Goal: Task Accomplishment & Management: Manage account settings

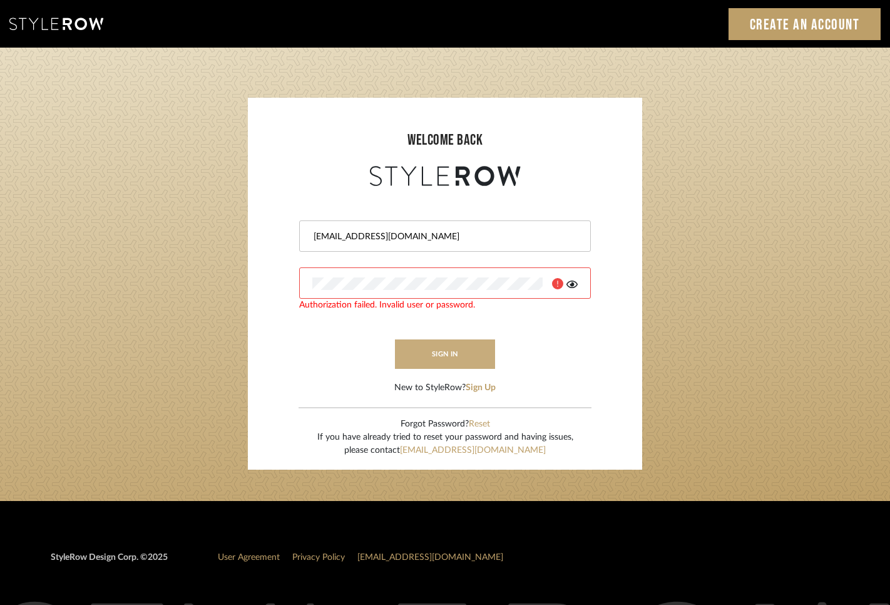
click at [463, 359] on button "sign in" at bounding box center [445, 353] width 100 height 29
click at [575, 230] on div at bounding box center [575, 230] width 0 height 0
type input "info@mauldindesigns.com"
click at [460, 352] on button "sign in" at bounding box center [445, 353] width 100 height 29
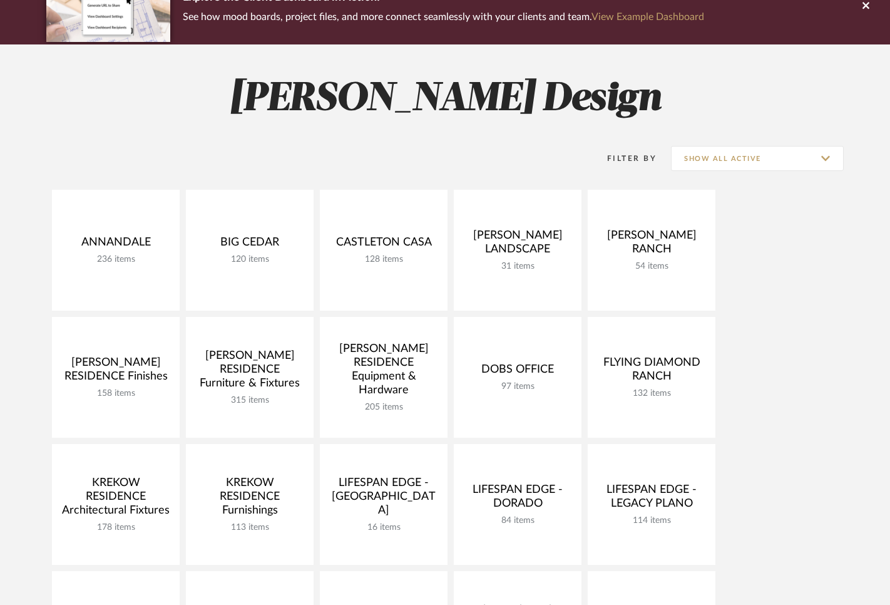
scroll to position [406, 0]
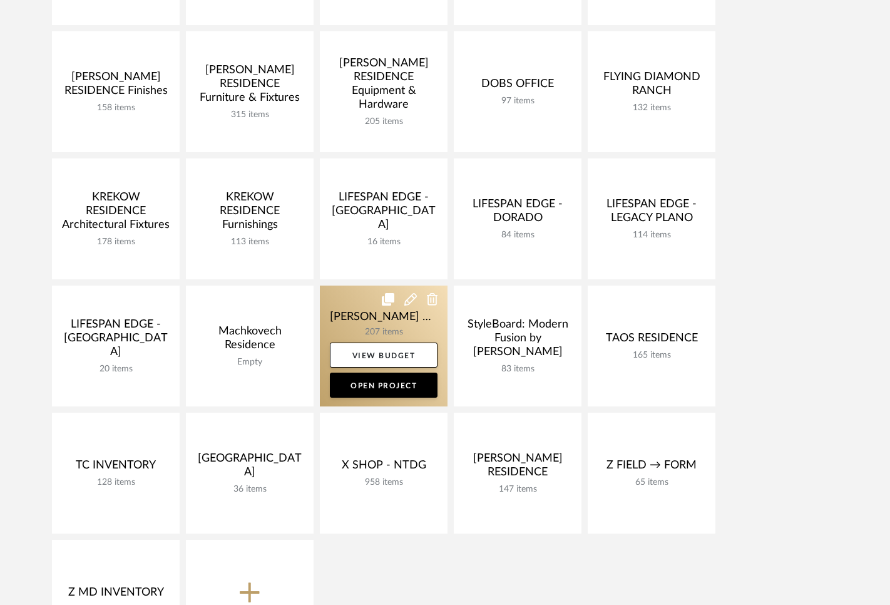
click at [377, 310] on link at bounding box center [384, 345] width 128 height 121
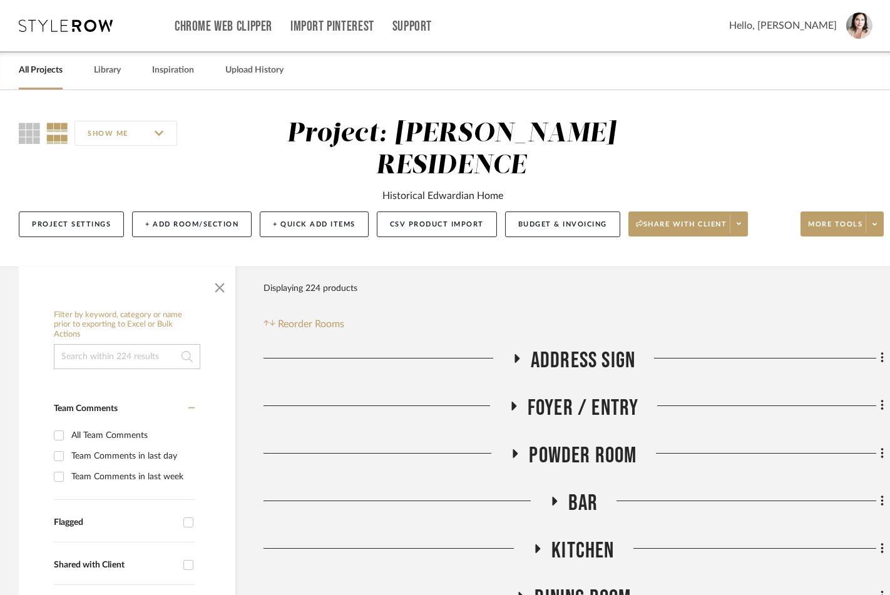
click at [513, 354] on icon at bounding box center [516, 358] width 15 height 9
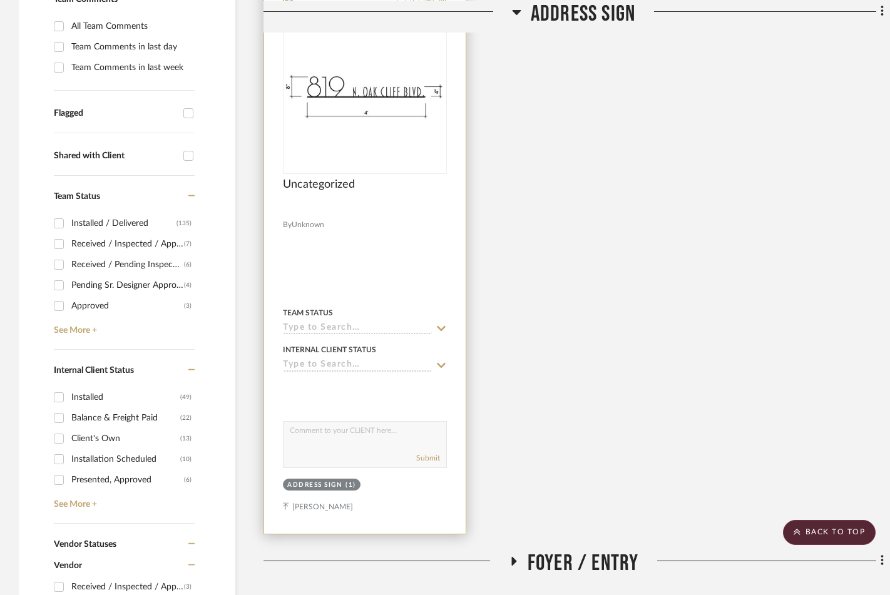
scroll to position [407, 0]
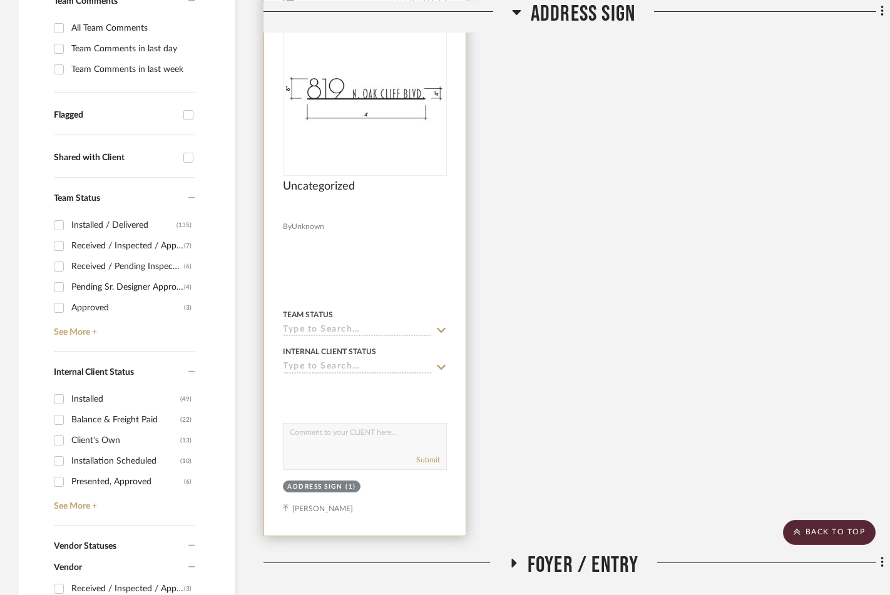
click at [360, 98] on div at bounding box center [365, 96] width 164 height 159
click at [365, 68] on img "0" at bounding box center [364, 97] width 161 height 58
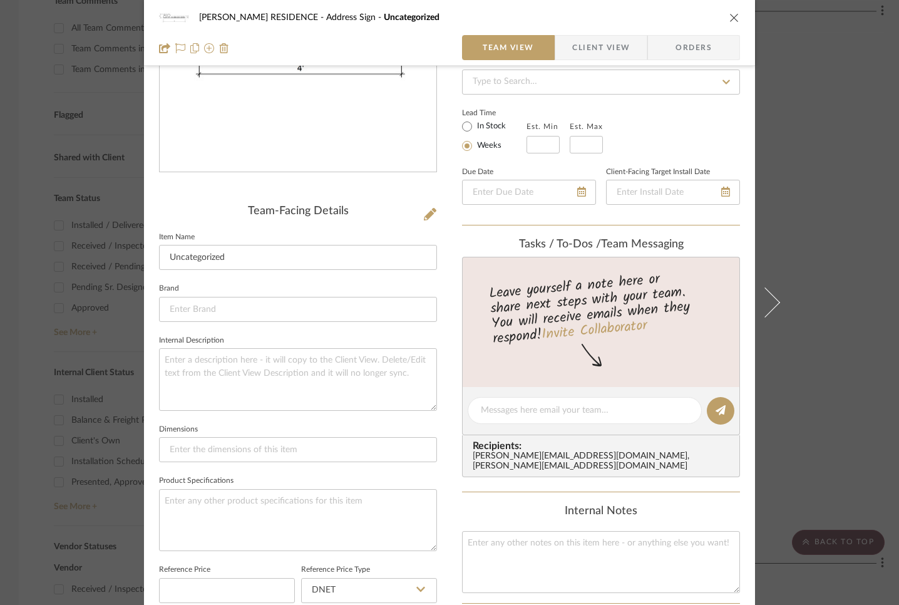
scroll to position [391, 0]
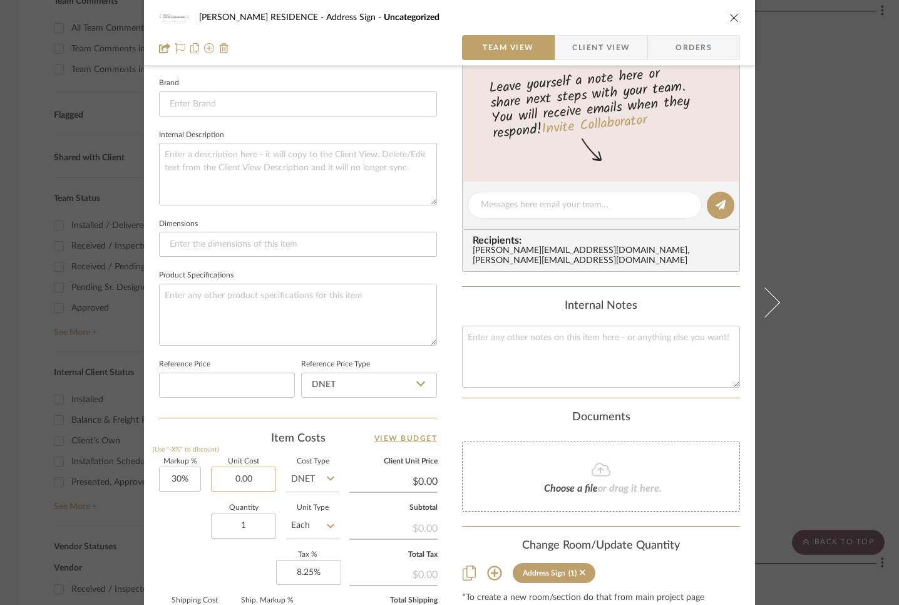
click at [258, 473] on input "0.00" at bounding box center [243, 478] width 65 height 25
type input "$4,200.00"
click at [187, 535] on div "Quantity 1 Unit Type Each" at bounding box center [249, 526] width 180 height 44
type input "$5,460.00"
type input "$819.00"
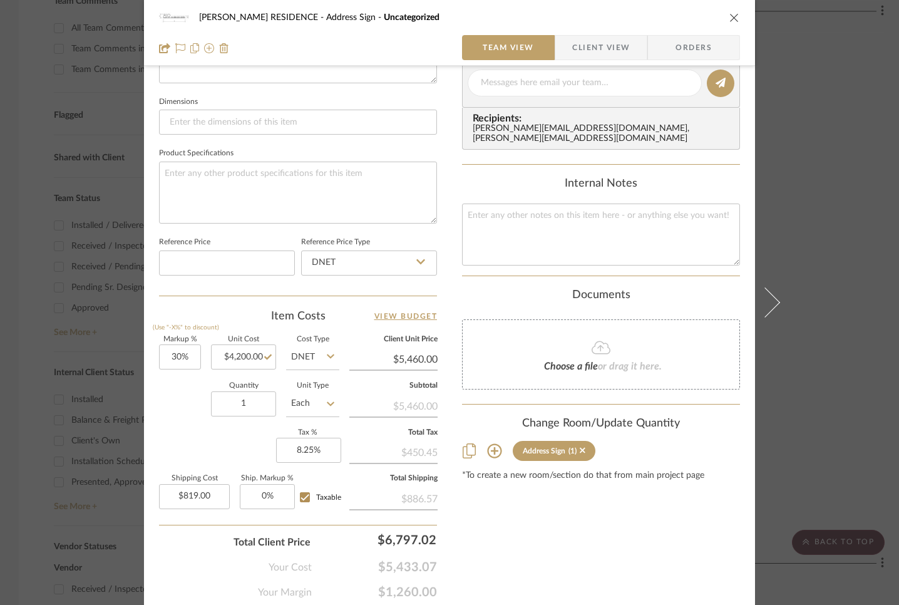
scroll to position [556, 0]
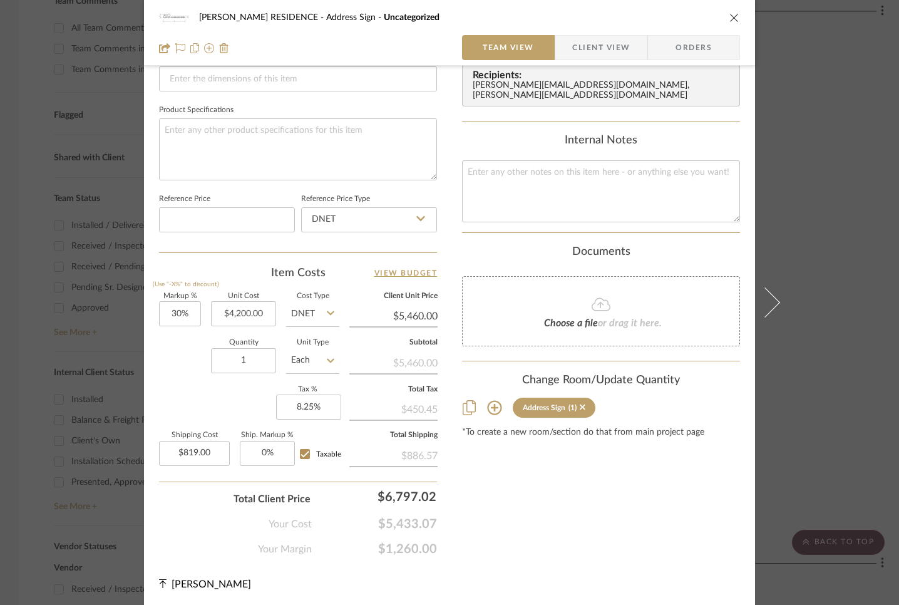
click at [299, 453] on input "Taxable" at bounding box center [305, 454] width 20 height 20
checkbox input "false"
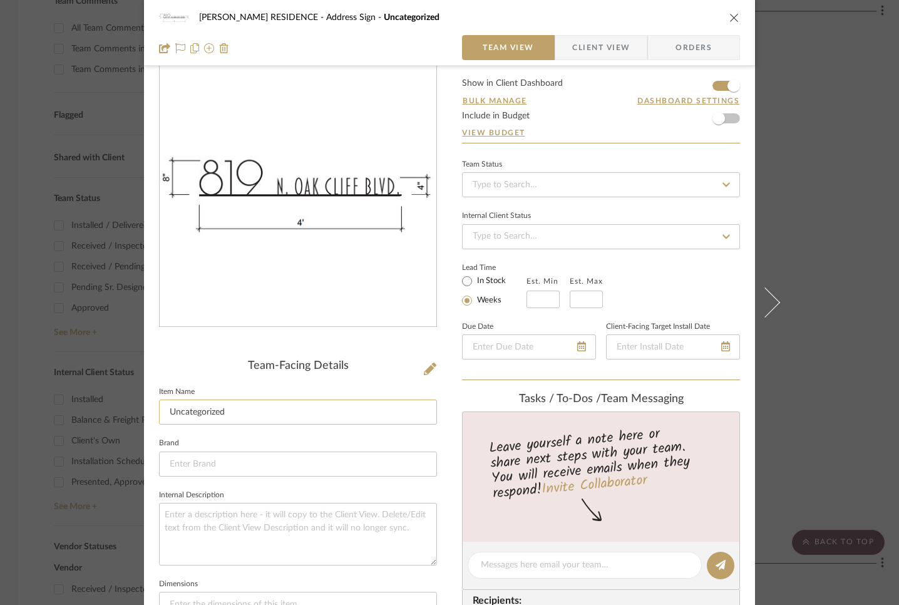
scroll to position [0, 0]
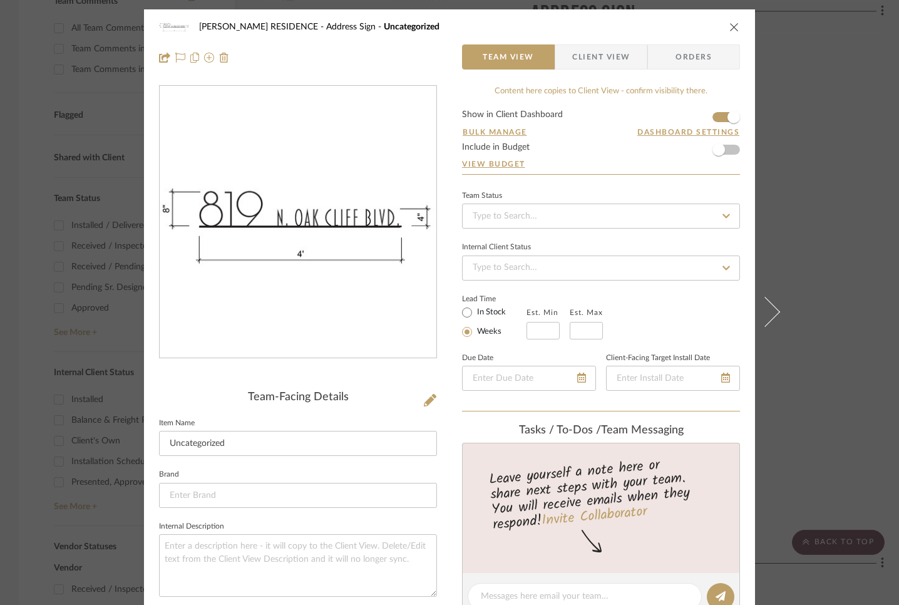
click at [732, 26] on icon "close" at bounding box center [734, 27] width 10 height 10
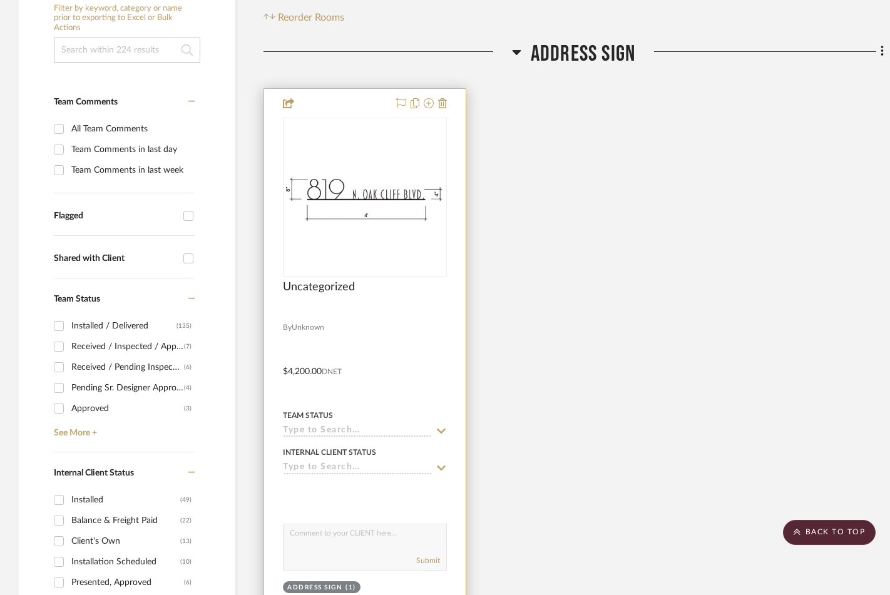
scroll to position [306, 0]
click at [358, 90] on div at bounding box center [365, 364] width 202 height 548
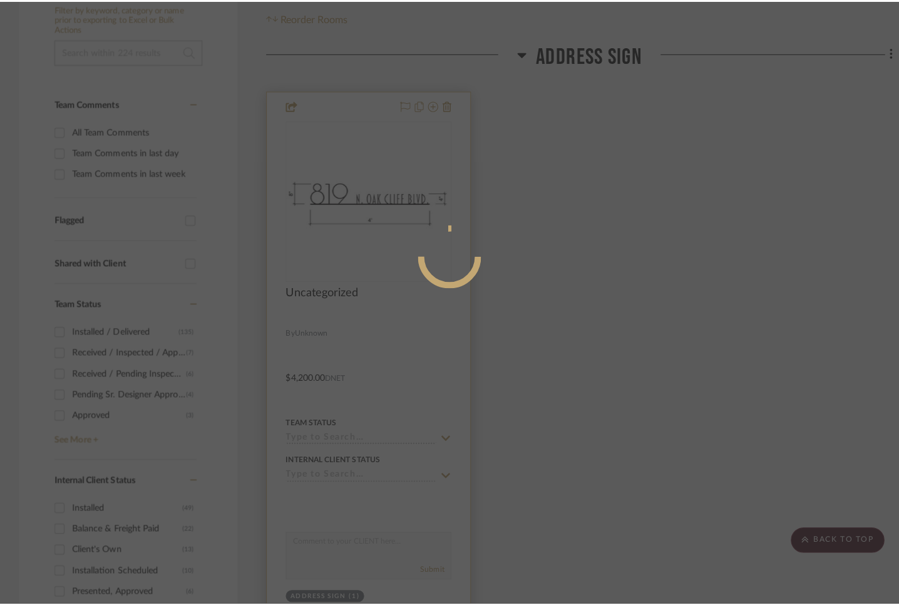
scroll to position [0, 0]
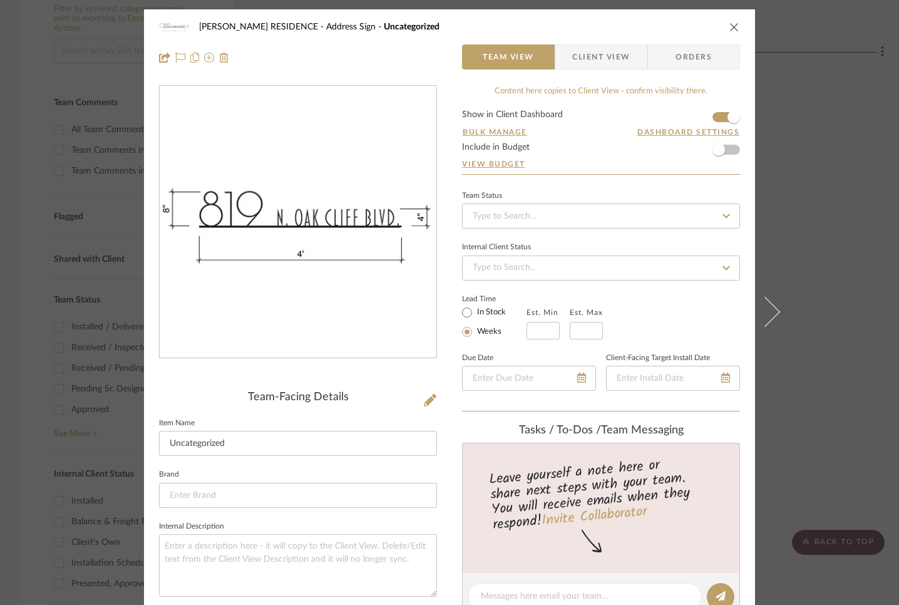
click at [613, 61] on span "Client View" at bounding box center [601, 56] width 58 height 25
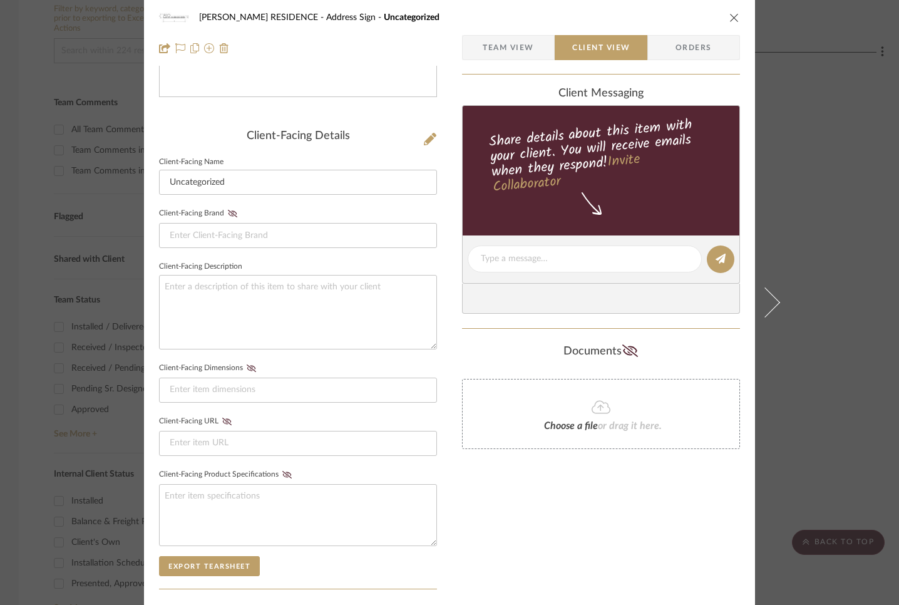
scroll to position [446, 0]
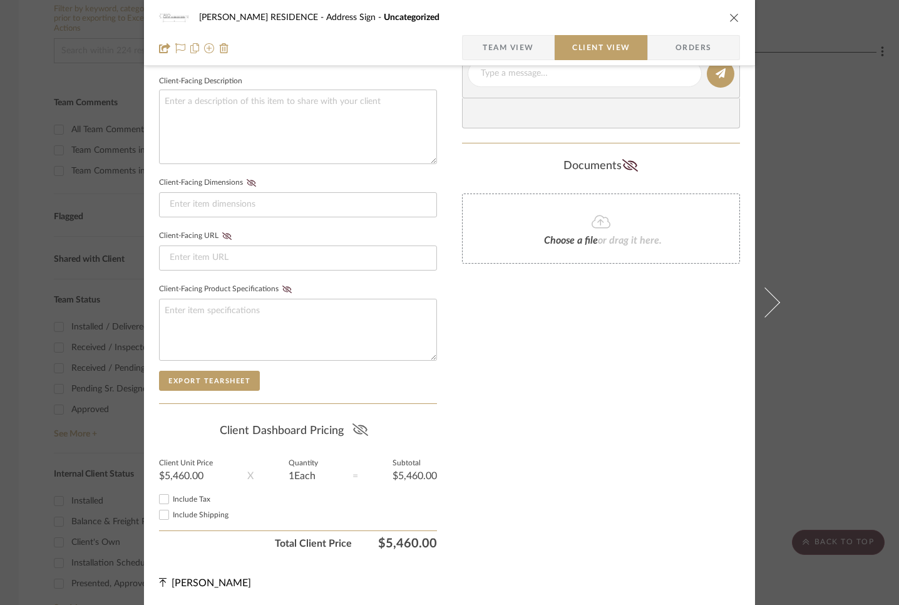
click at [356, 423] on icon at bounding box center [360, 429] width 16 height 13
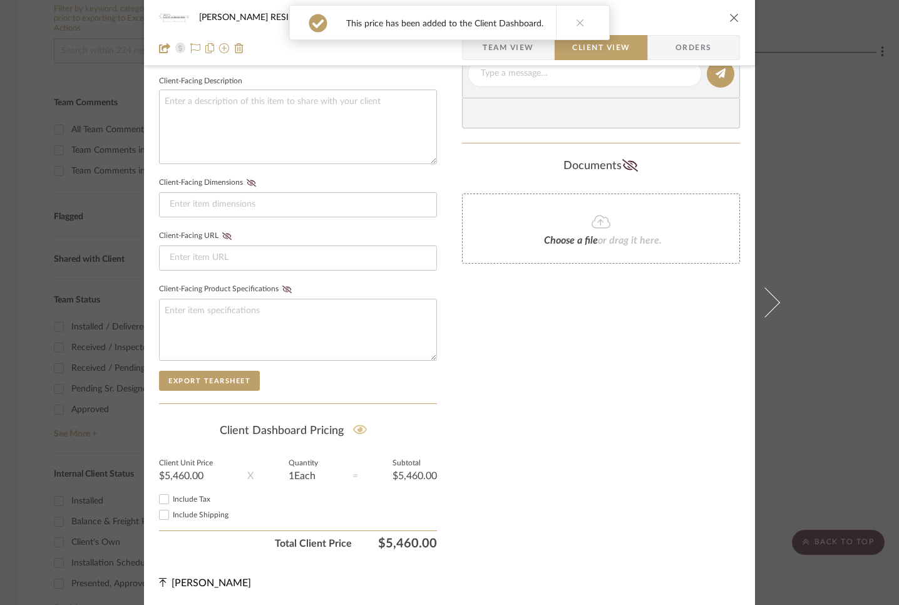
click at [731, 16] on icon "close" at bounding box center [734, 18] width 10 height 10
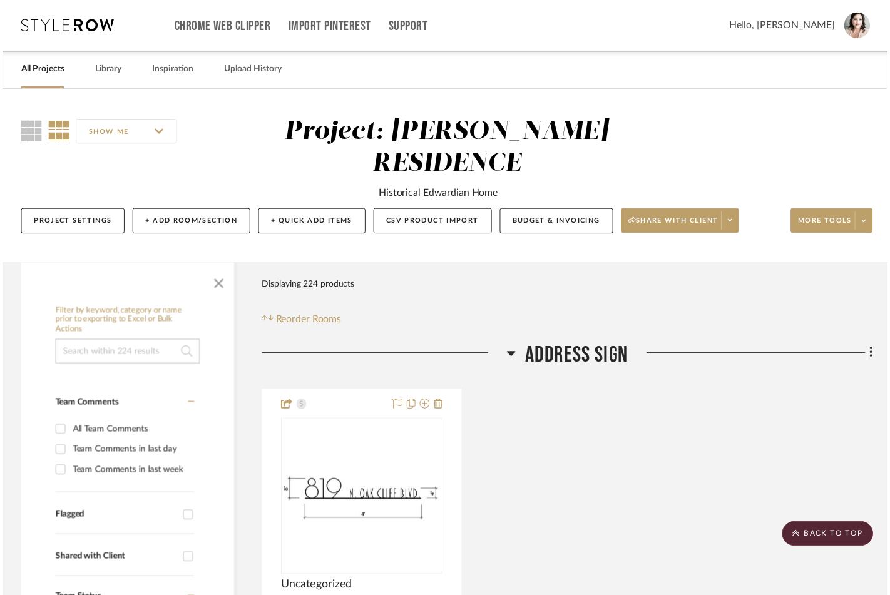
scroll to position [306, 0]
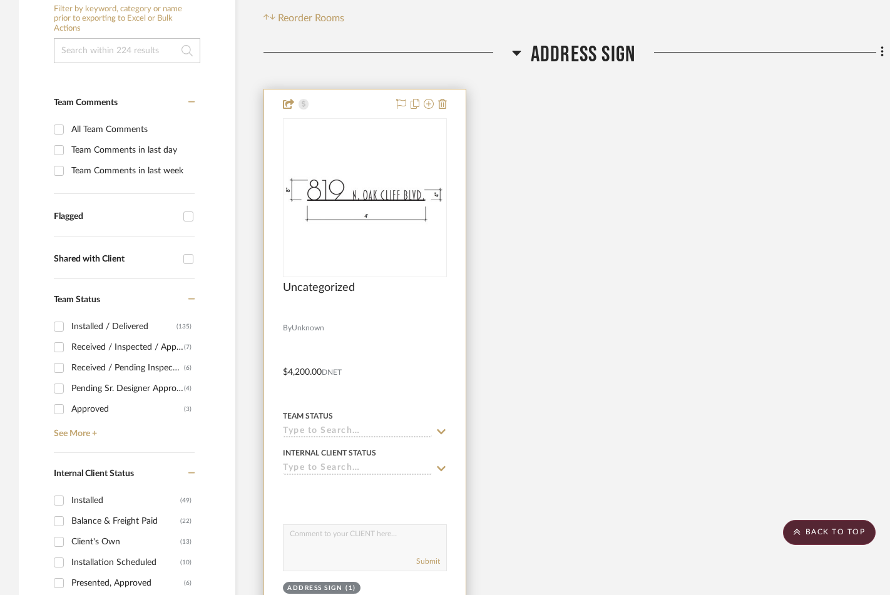
click at [333, 525] on textarea at bounding box center [365, 537] width 163 height 24
click at [346, 90] on div at bounding box center [365, 364] width 202 height 548
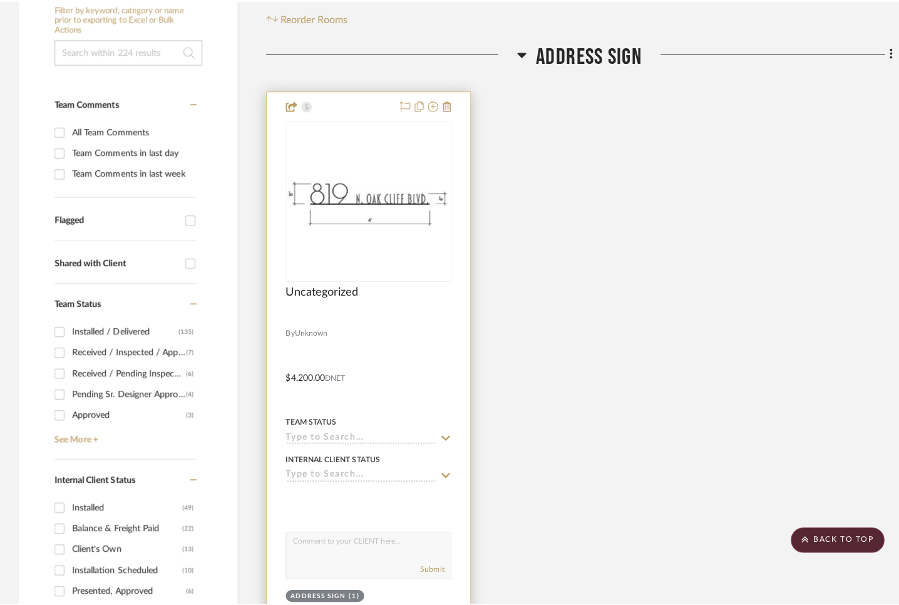
scroll to position [0, 0]
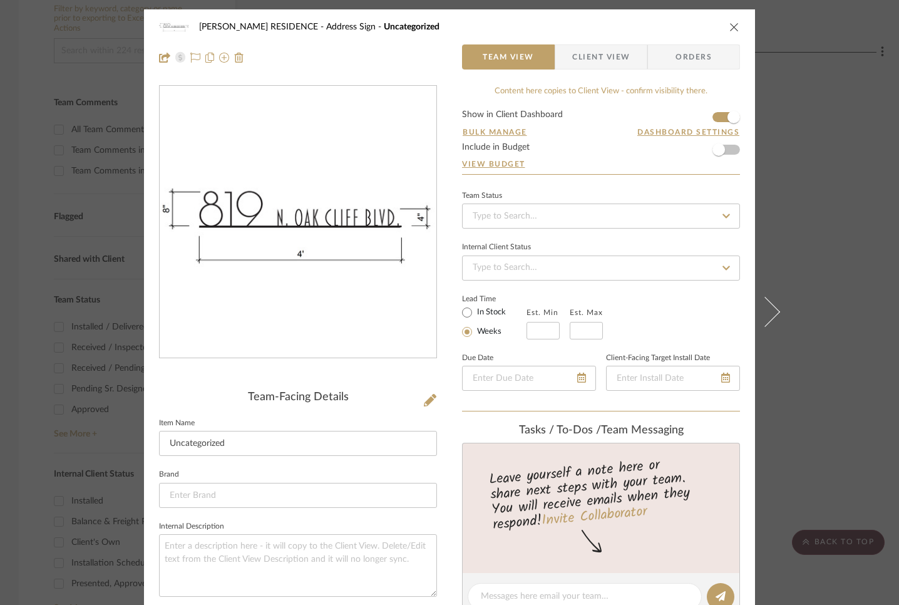
click at [733, 23] on icon "close" at bounding box center [734, 27] width 10 height 10
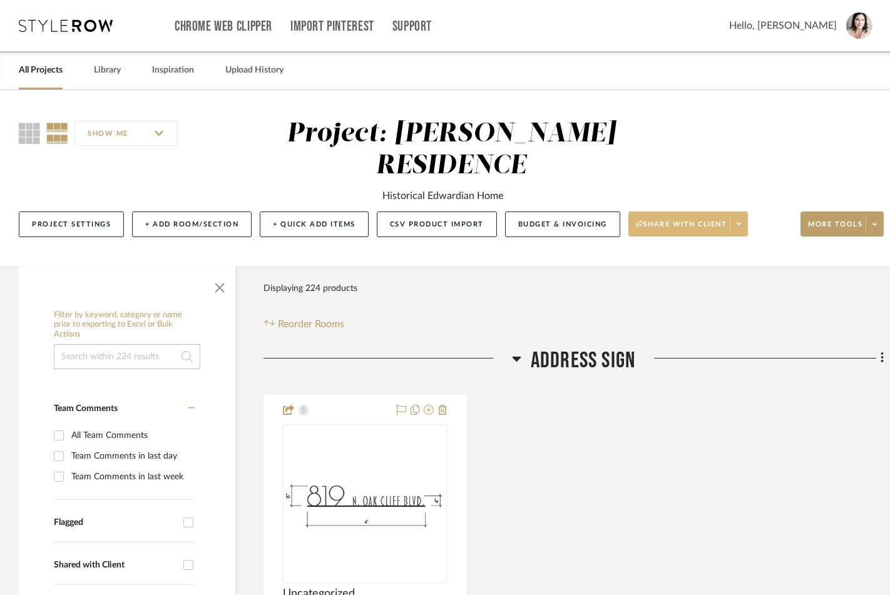
click at [729, 212] on button "Share with client" at bounding box center [688, 224] width 120 height 25
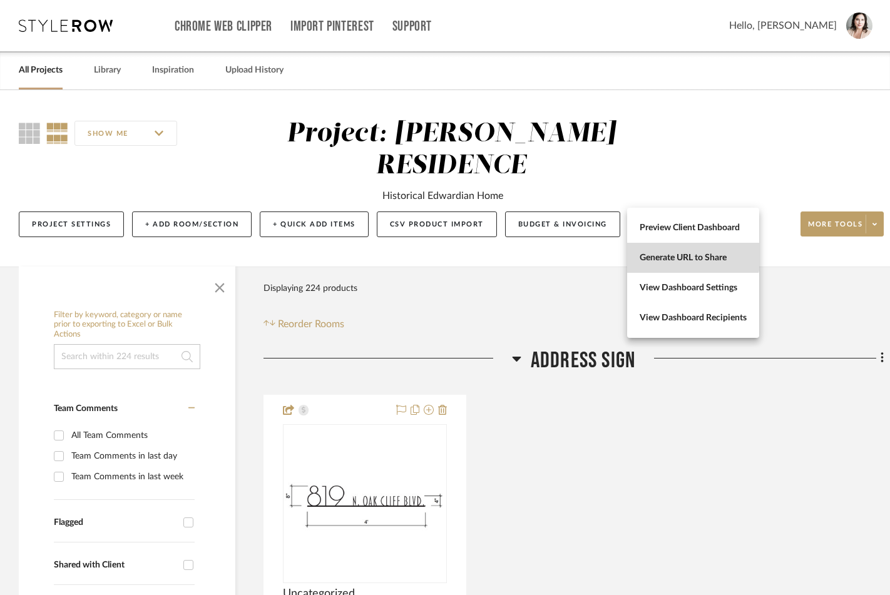
click at [689, 254] on span "Generate URL to Share" at bounding box center [693, 258] width 107 height 11
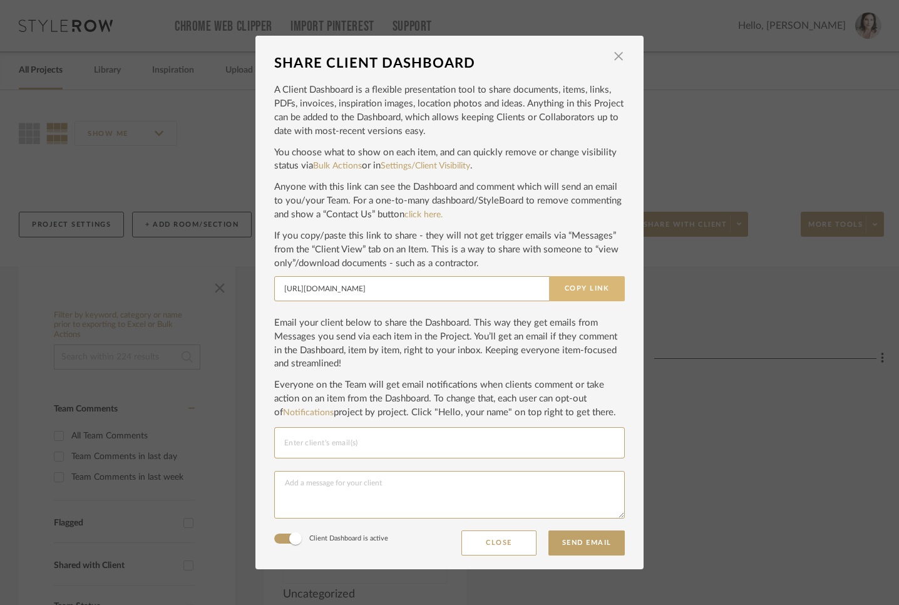
click at [604, 287] on button "Copy Link" at bounding box center [587, 288] width 76 height 25
click at [613, 59] on span "button" at bounding box center [618, 56] width 25 height 25
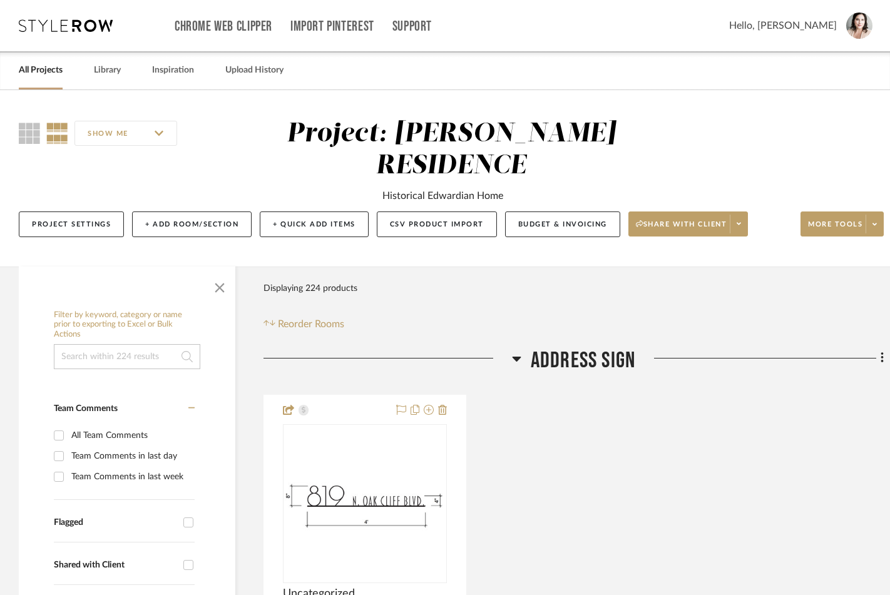
click at [49, 73] on link "All Projects" at bounding box center [41, 70] width 44 height 17
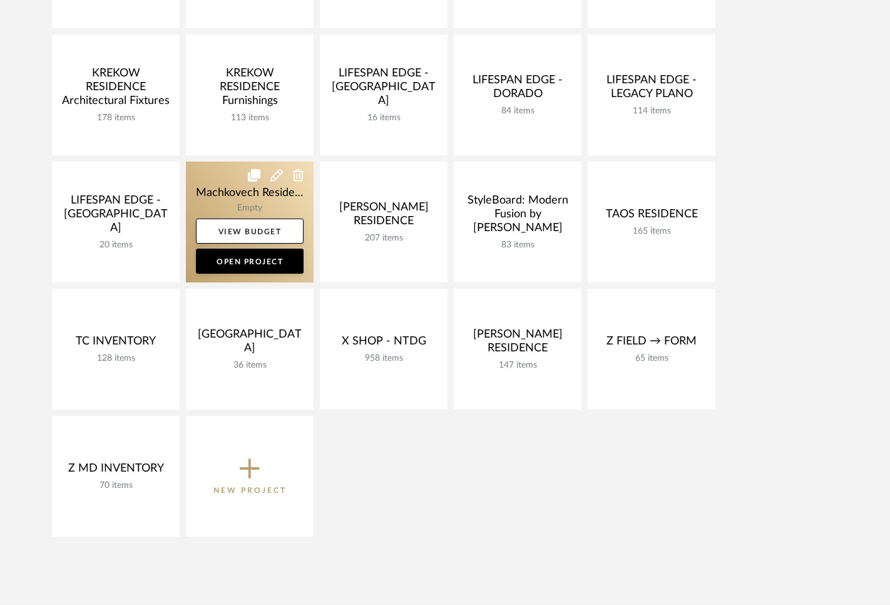
scroll to position [302, 0]
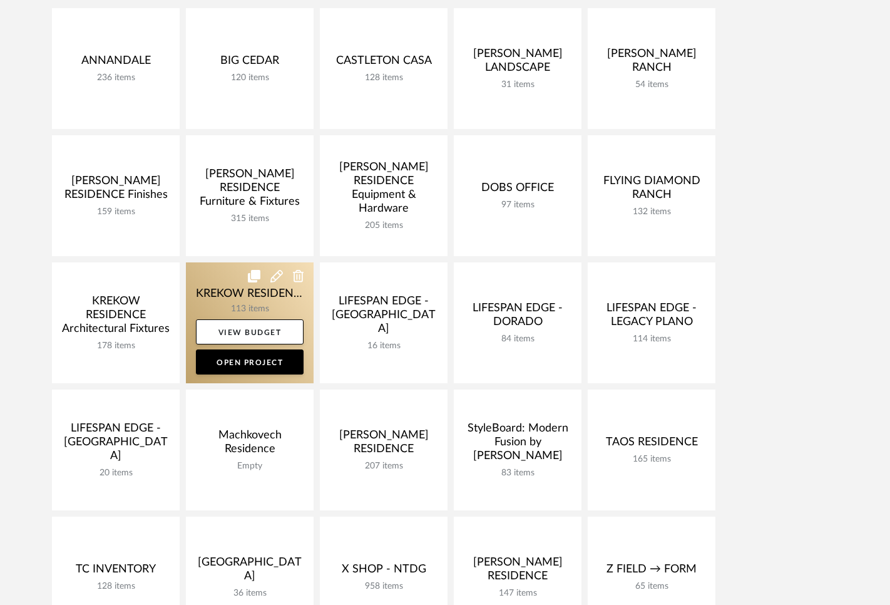
click at [213, 300] on link at bounding box center [250, 322] width 128 height 121
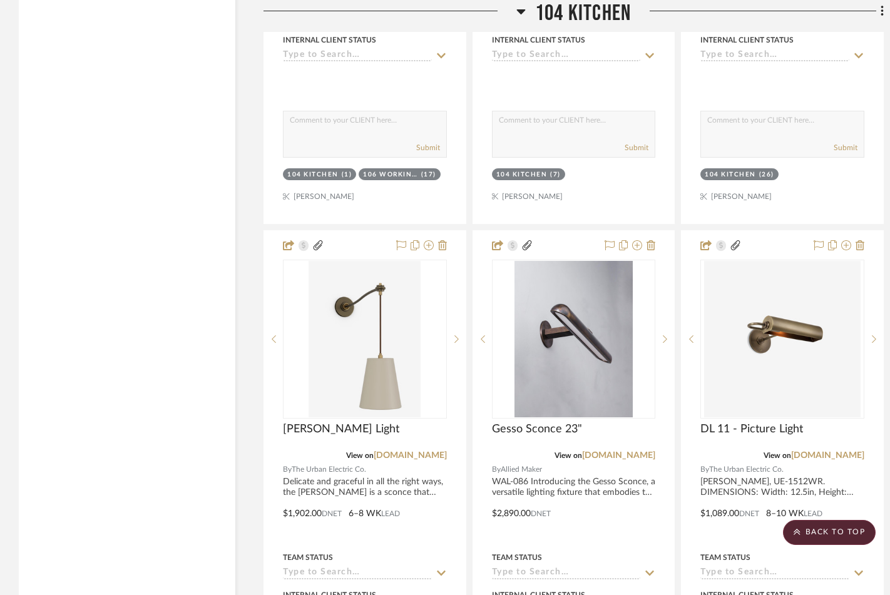
scroll to position [4345, 0]
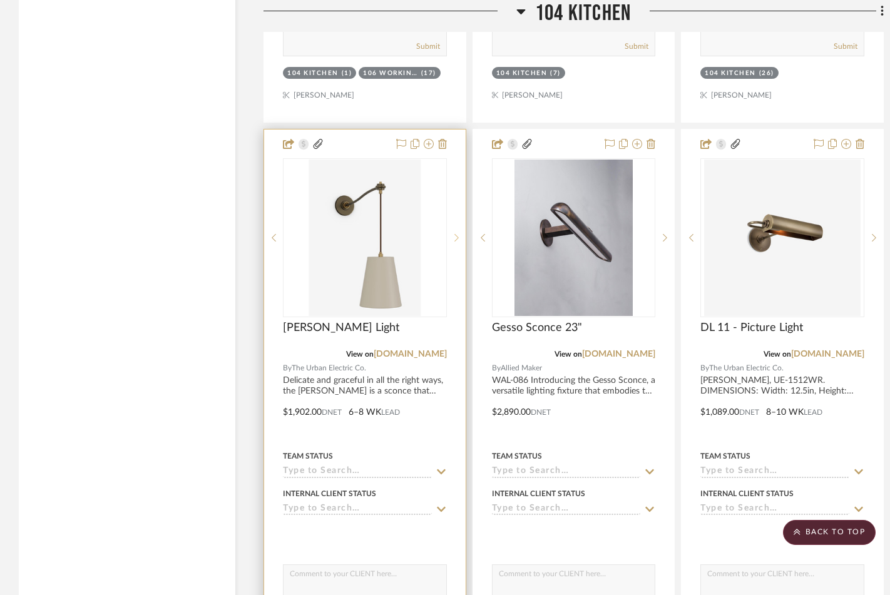
click at [453, 235] on sr-next-btn at bounding box center [456, 237] width 19 height 9
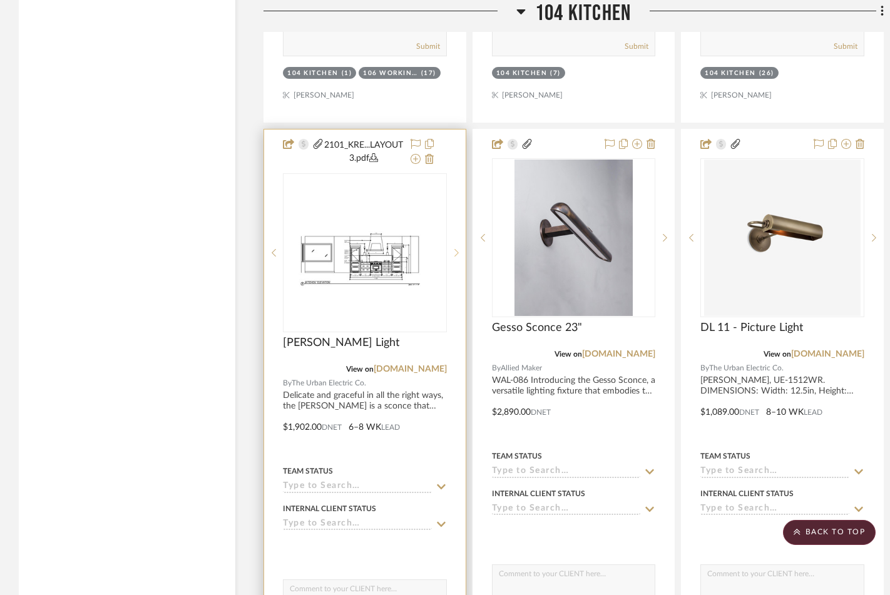
click at [453, 248] on sr-next-btn at bounding box center [456, 252] width 19 height 9
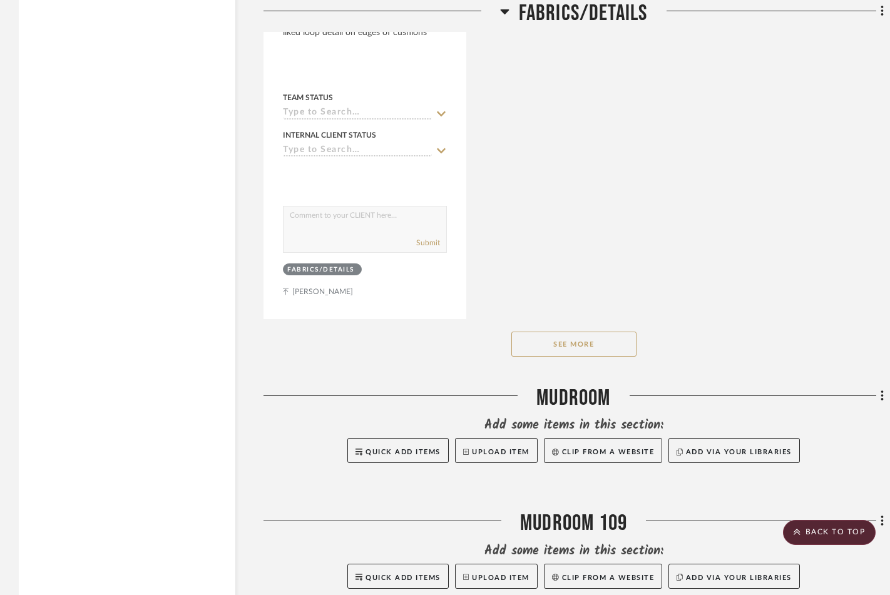
scroll to position [19836, 0]
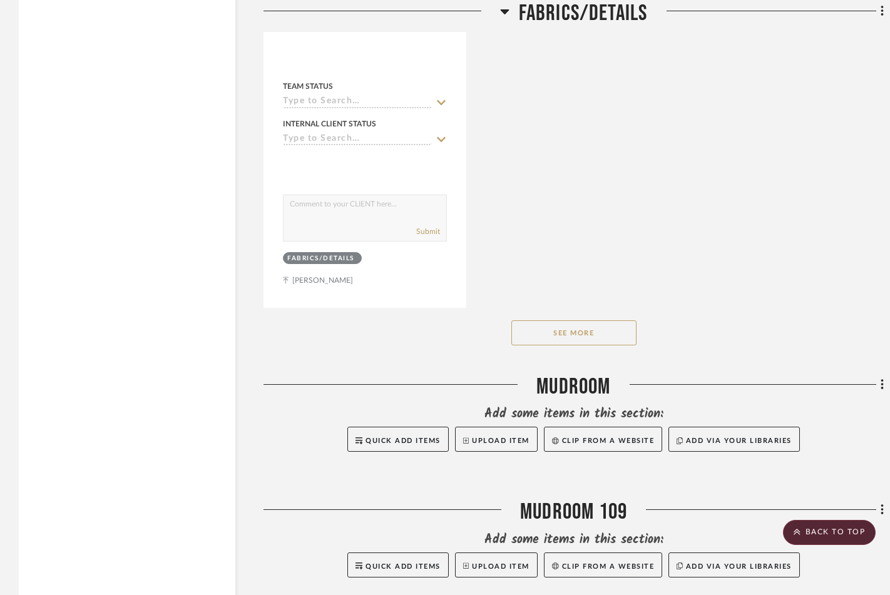
click at [562, 320] on button "See More" at bounding box center [573, 332] width 125 height 25
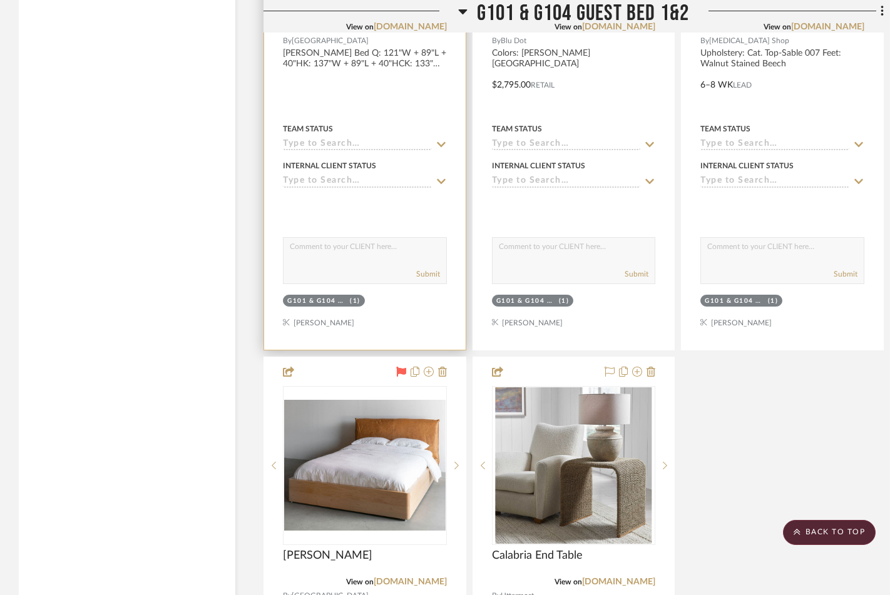
scroll to position [15773, 0]
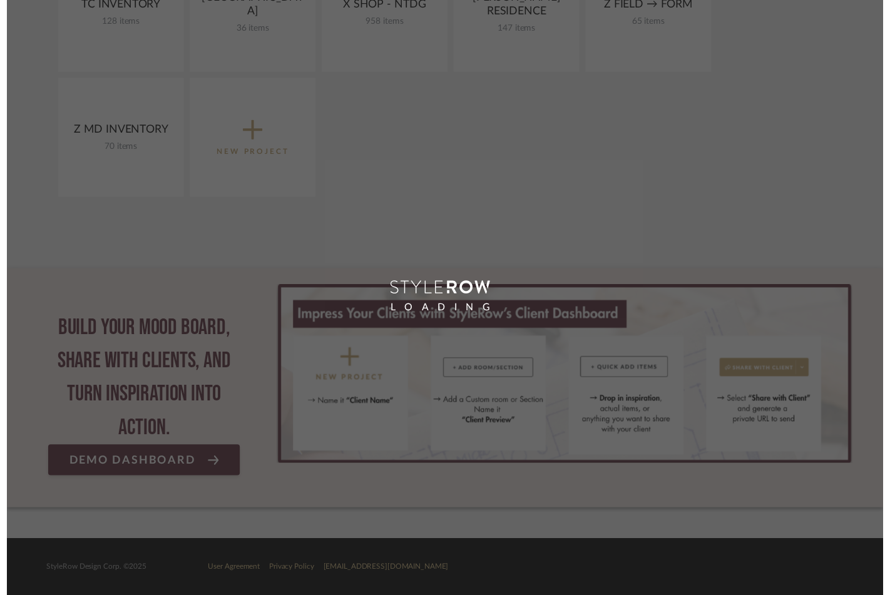
scroll to position [302, 0]
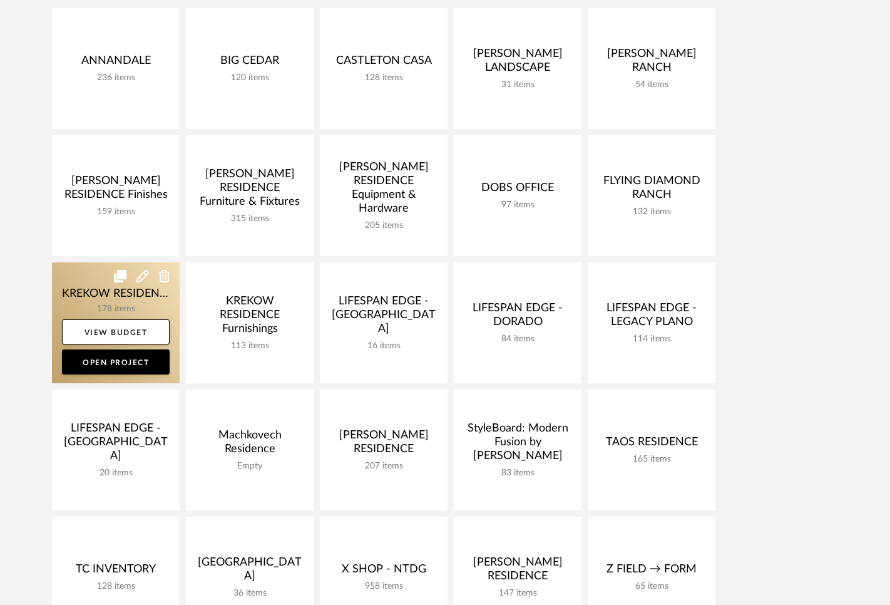
click at [111, 290] on link at bounding box center [116, 322] width 128 height 121
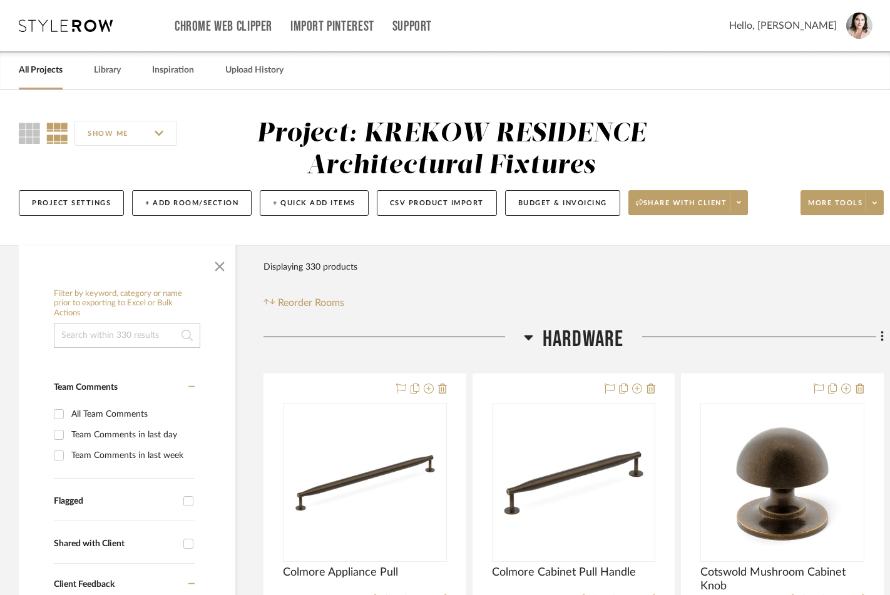
click at [527, 338] on icon at bounding box center [528, 337] width 9 height 5
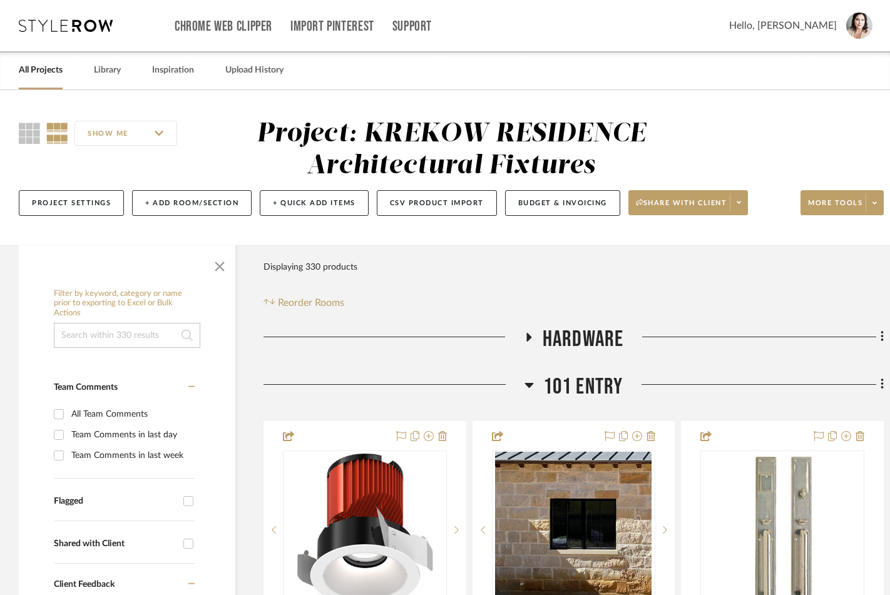
click at [531, 382] on icon at bounding box center [529, 384] width 9 height 15
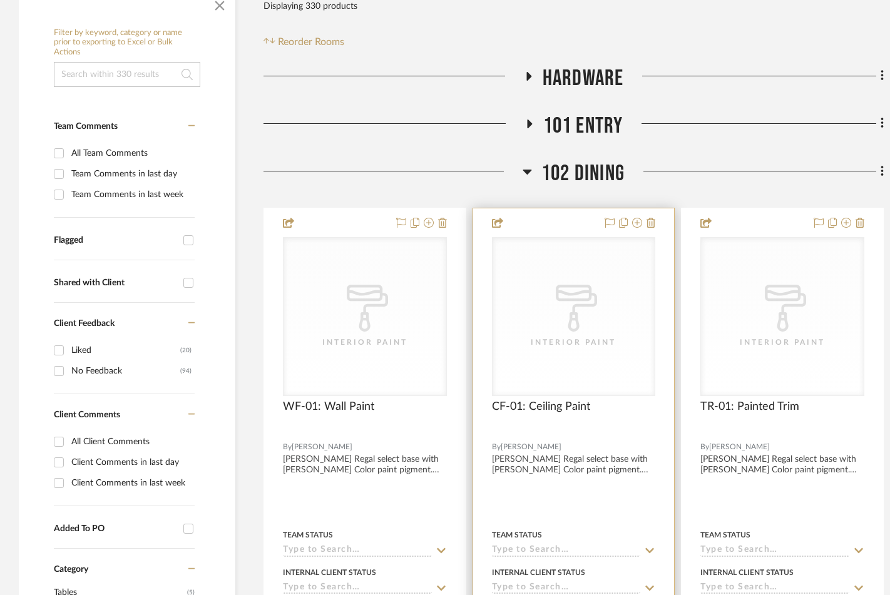
scroll to position [290, 0]
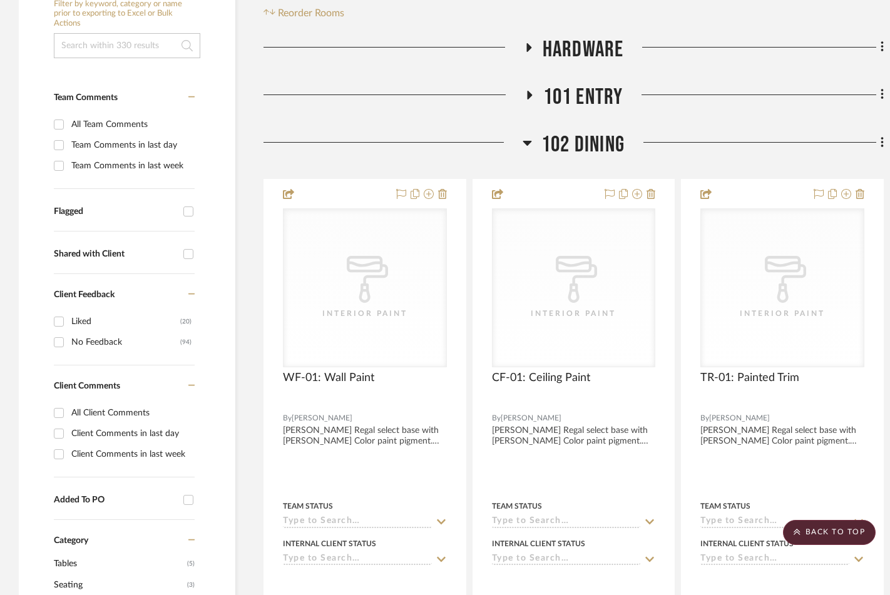
click at [522, 143] on div "102 DINING" at bounding box center [574, 147] width 620 height 32
click at [528, 143] on icon at bounding box center [527, 143] width 9 height 5
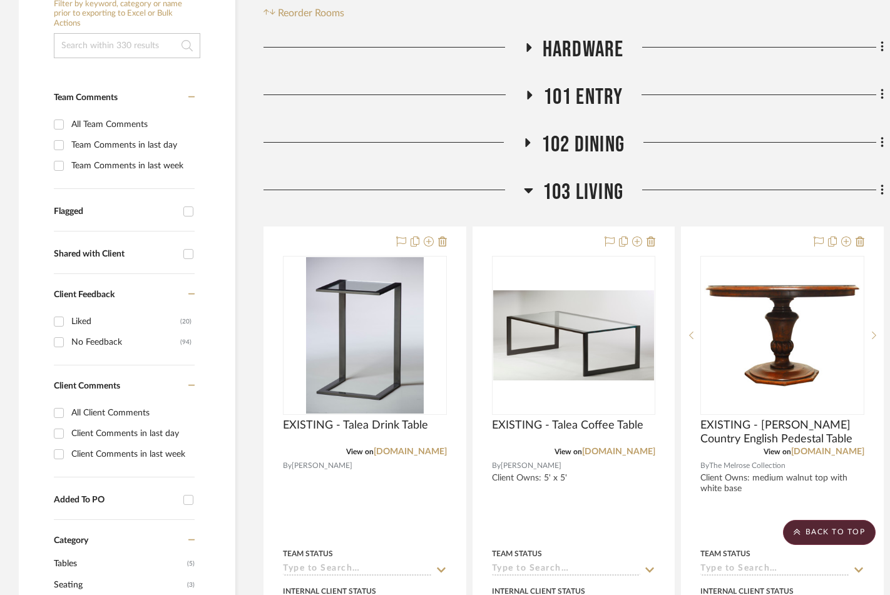
click at [526, 190] on icon at bounding box center [529, 190] width 9 height 5
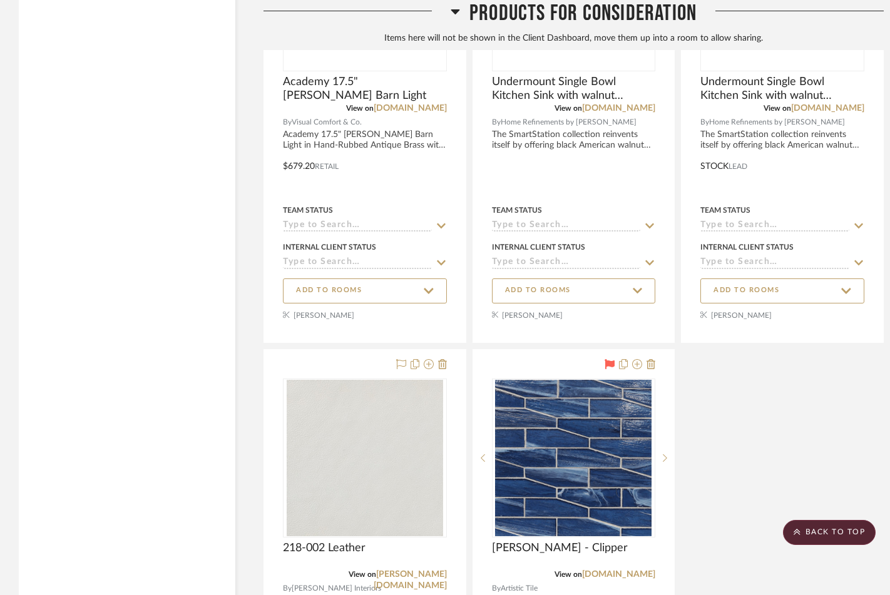
scroll to position [8900, 0]
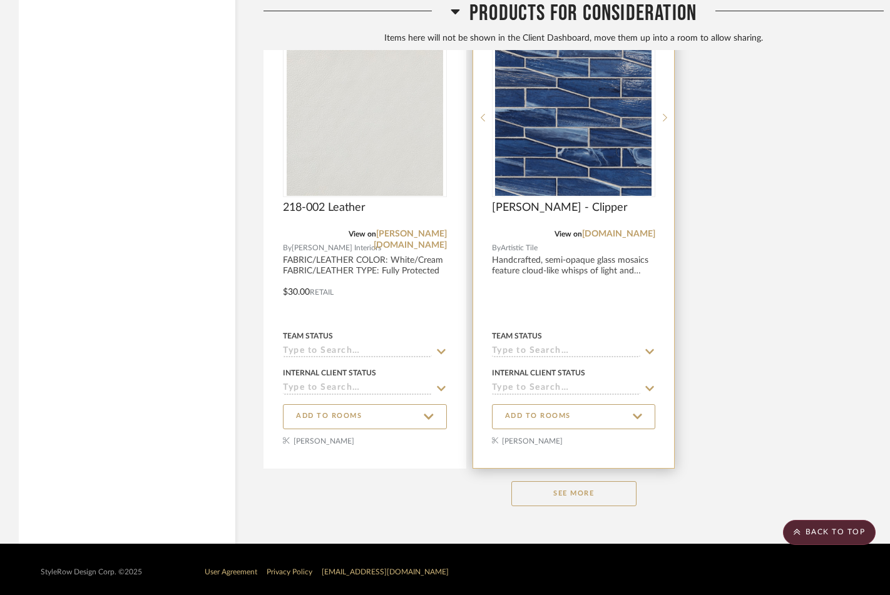
drag, startPoint x: 590, startPoint y: 482, endPoint x: 575, endPoint y: 446, distance: 38.7
click at [590, 483] on button "See More" at bounding box center [573, 493] width 125 height 25
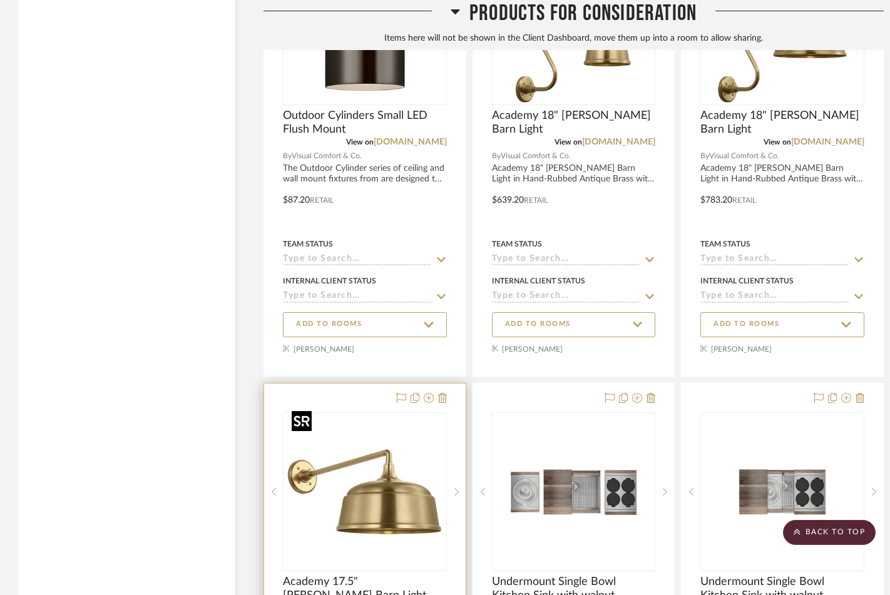
scroll to position [7803, 0]
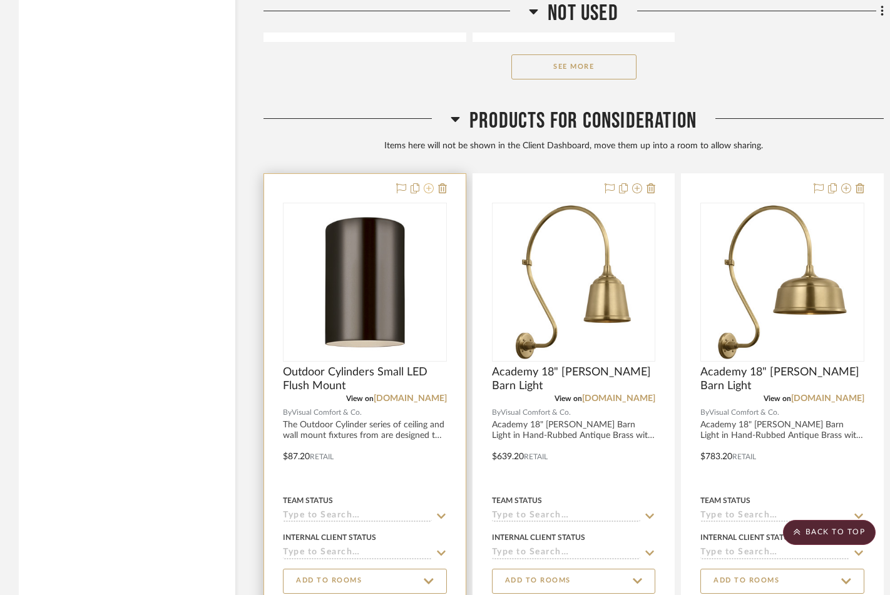
click at [427, 183] on icon at bounding box center [429, 188] width 10 height 10
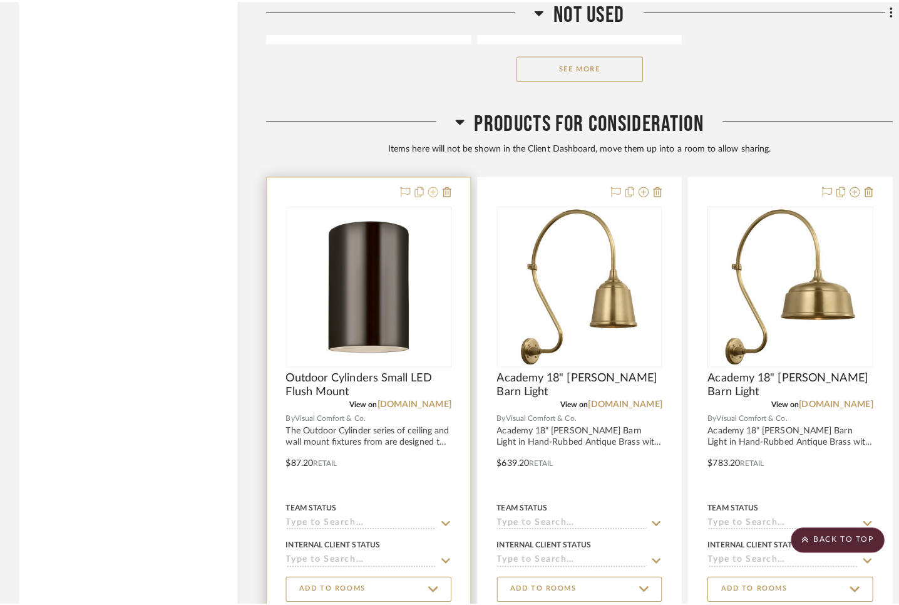
scroll to position [0, 0]
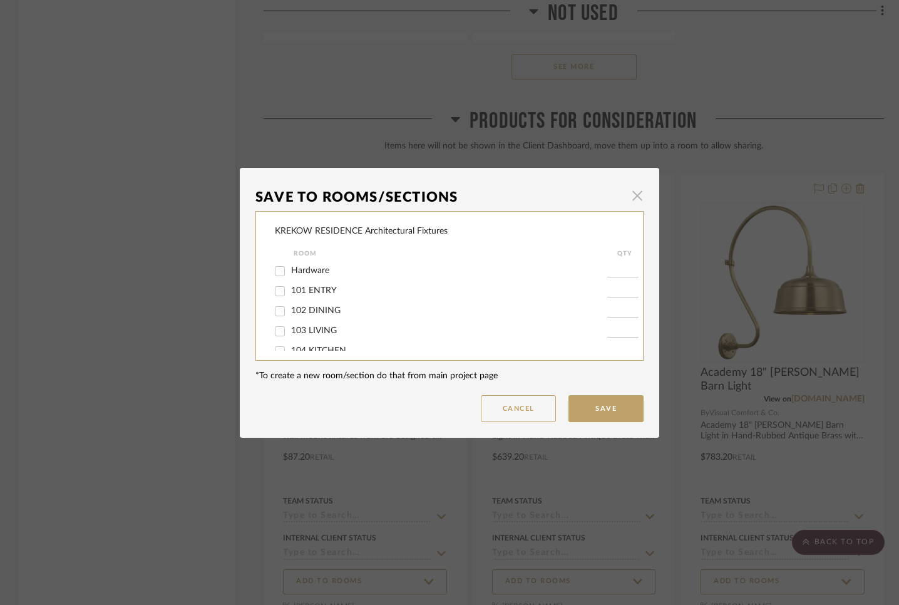
click at [630, 194] on span "button" at bounding box center [637, 195] width 25 height 25
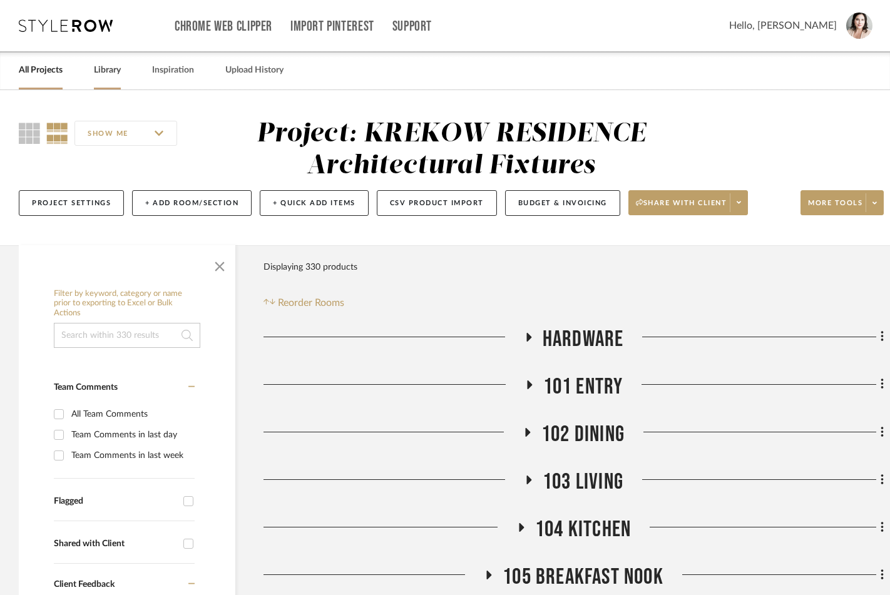
click at [97, 71] on link "Library" at bounding box center [107, 70] width 27 height 17
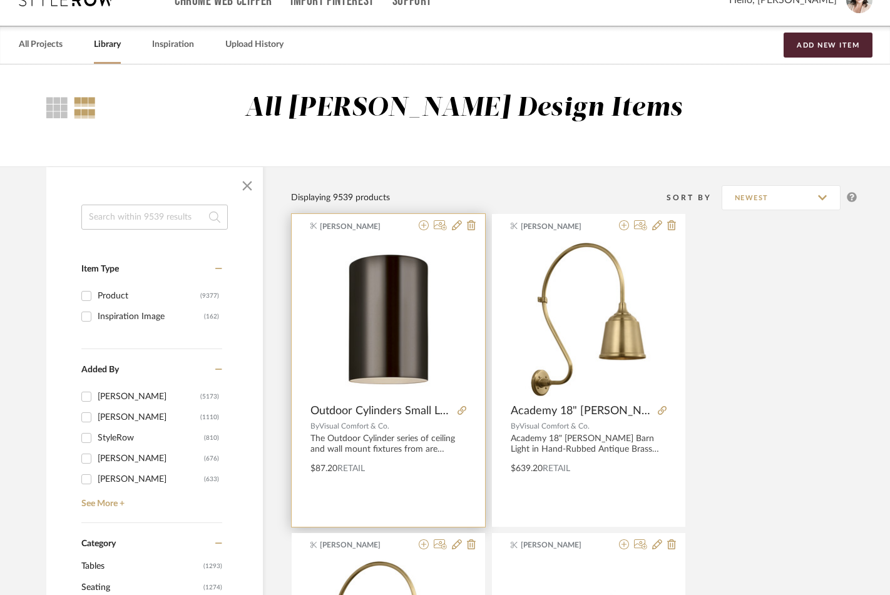
scroll to position [190, 0]
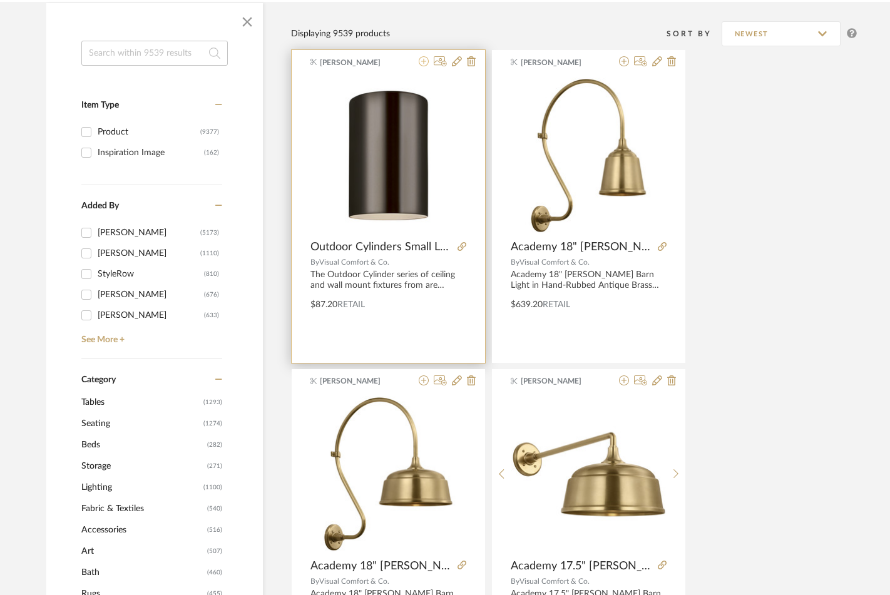
click at [422, 61] on icon at bounding box center [424, 61] width 10 height 10
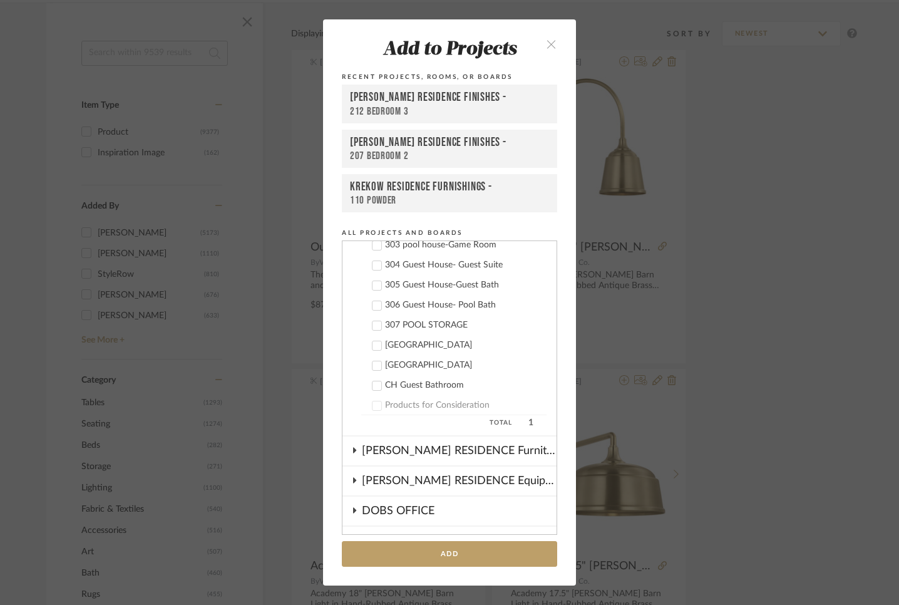
scroll to position [756, 0]
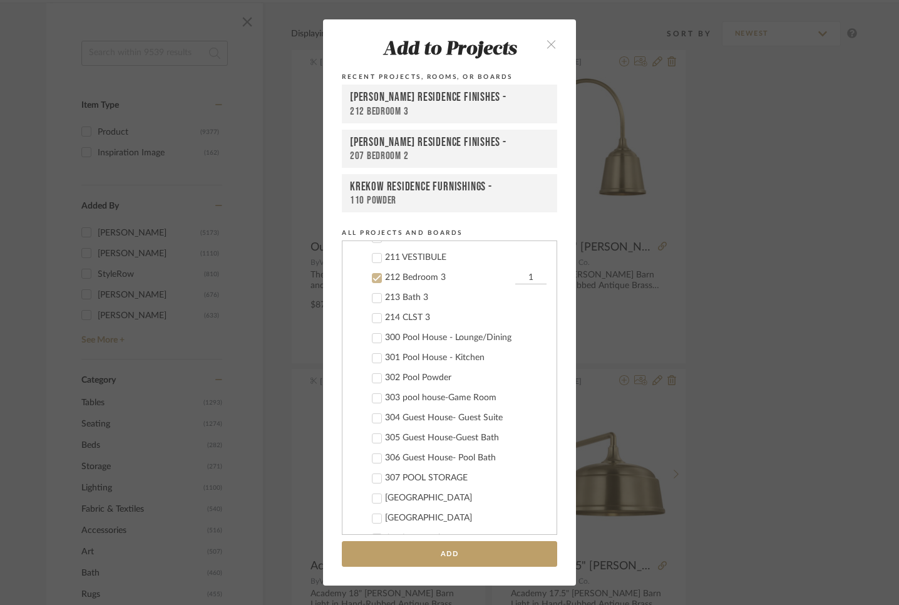
click at [373, 279] on icon at bounding box center [376, 278] width 9 height 9
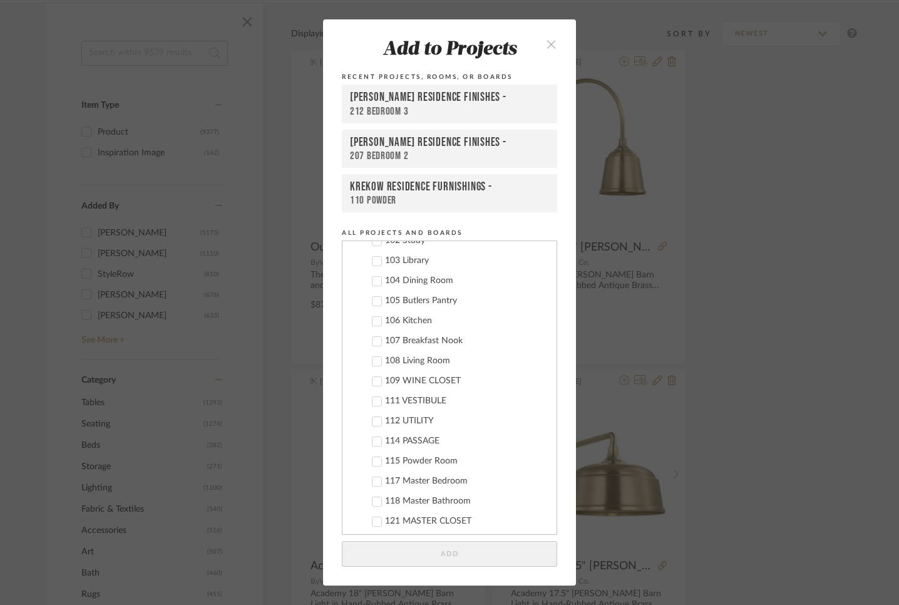
scroll to position [0, 0]
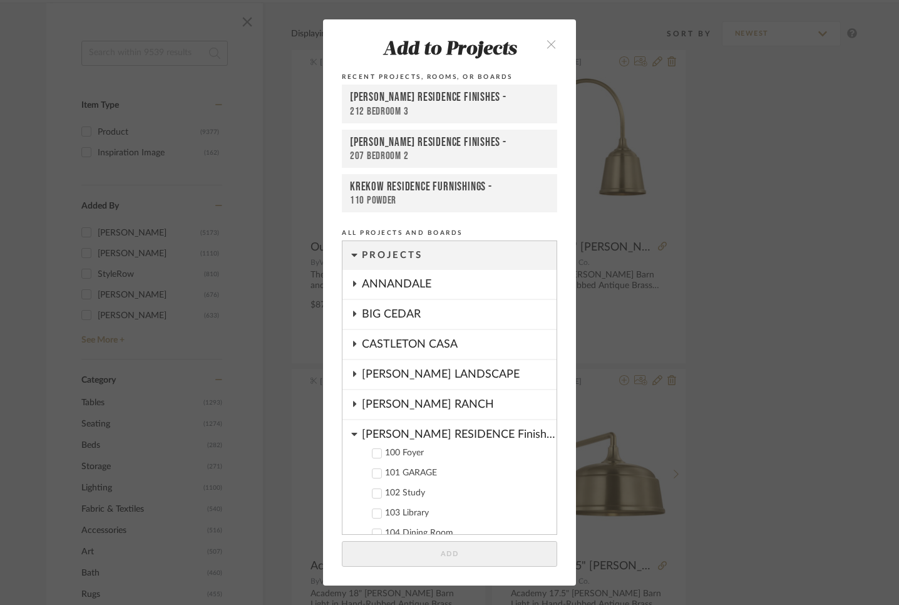
click at [351, 436] on icon at bounding box center [354, 434] width 6 height 10
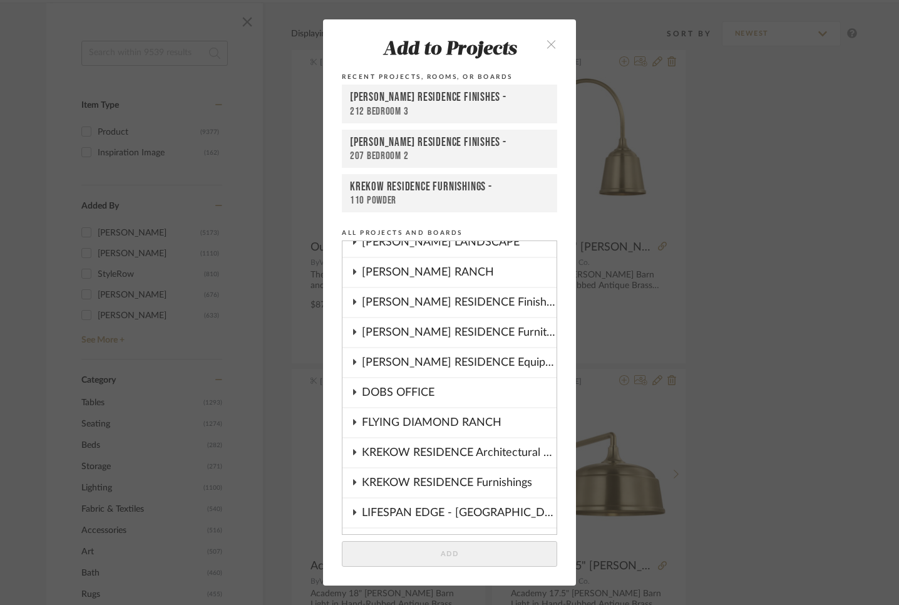
scroll to position [192, 0]
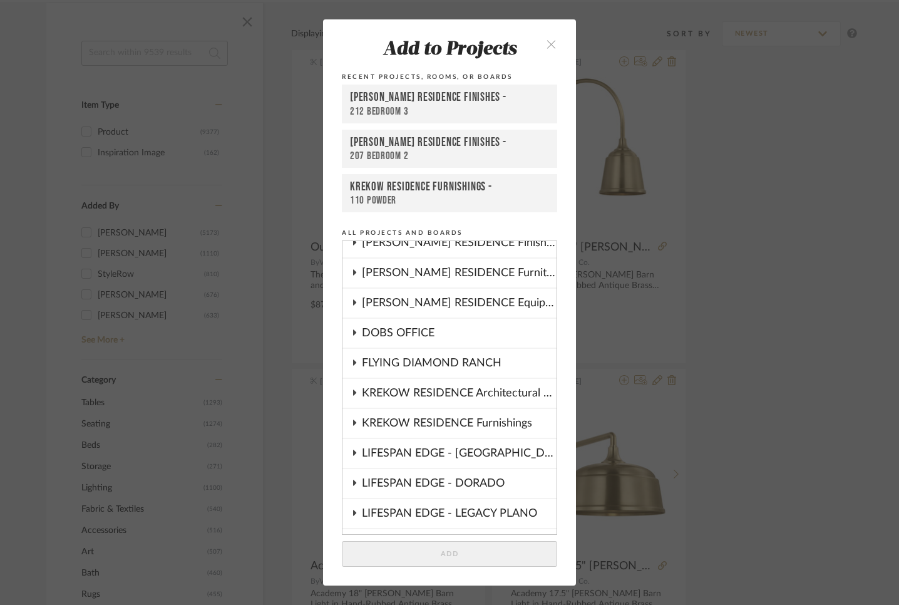
click at [349, 423] on icon at bounding box center [354, 422] width 10 height 6
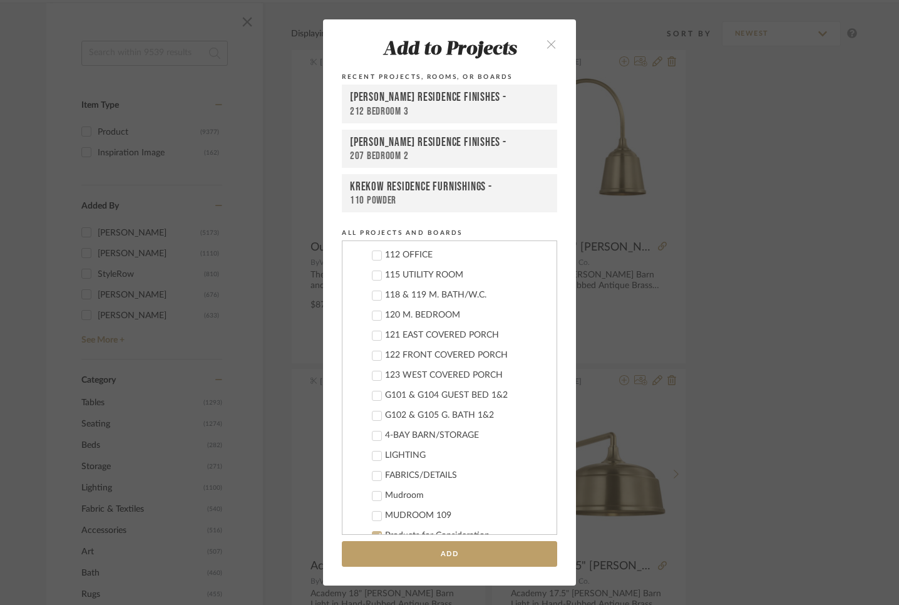
scroll to position [540, 0]
click at [373, 334] on icon at bounding box center [377, 333] width 8 height 6
drag, startPoint x: 514, startPoint y: 331, endPoint x: 523, endPoint y: 332, distance: 8.8
click at [523, 332] on input "1" at bounding box center [530, 333] width 31 height 13
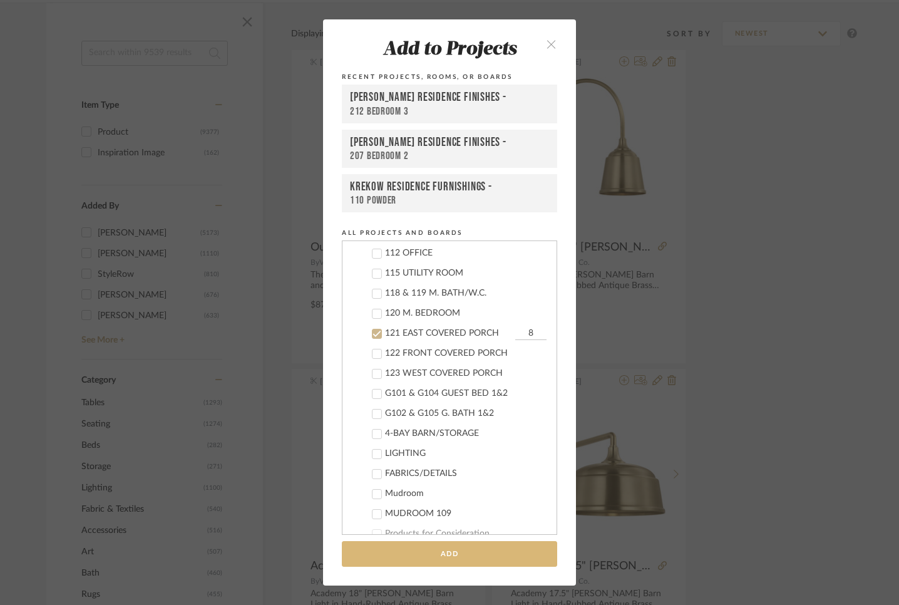
type input "8"
click at [435, 550] on button "Add" at bounding box center [449, 554] width 215 height 26
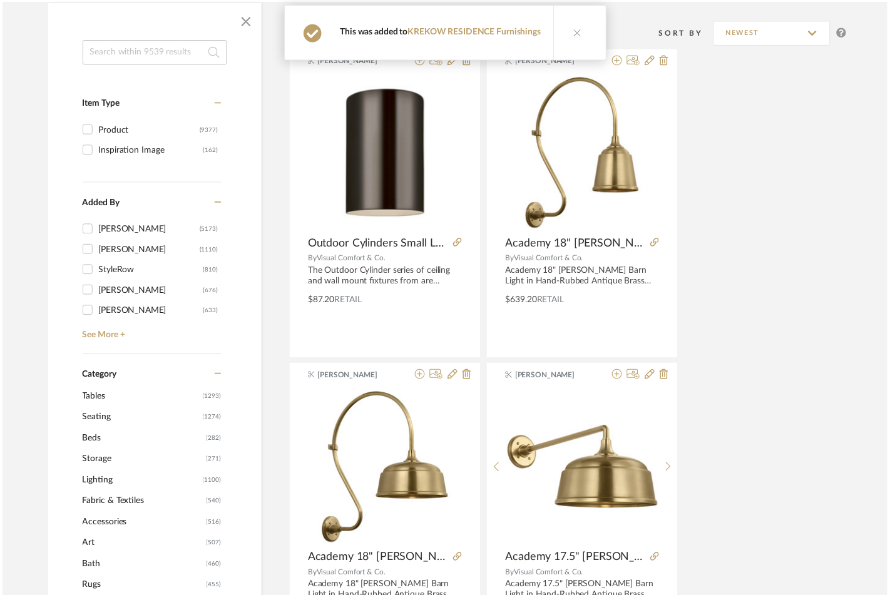
scroll to position [190, 0]
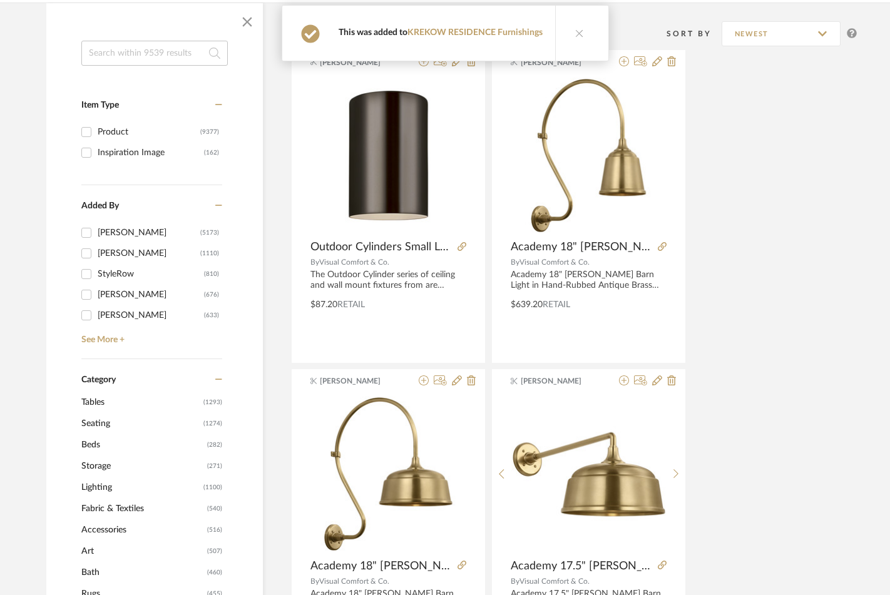
click at [578, 33] on icon at bounding box center [579, 33] width 9 height 9
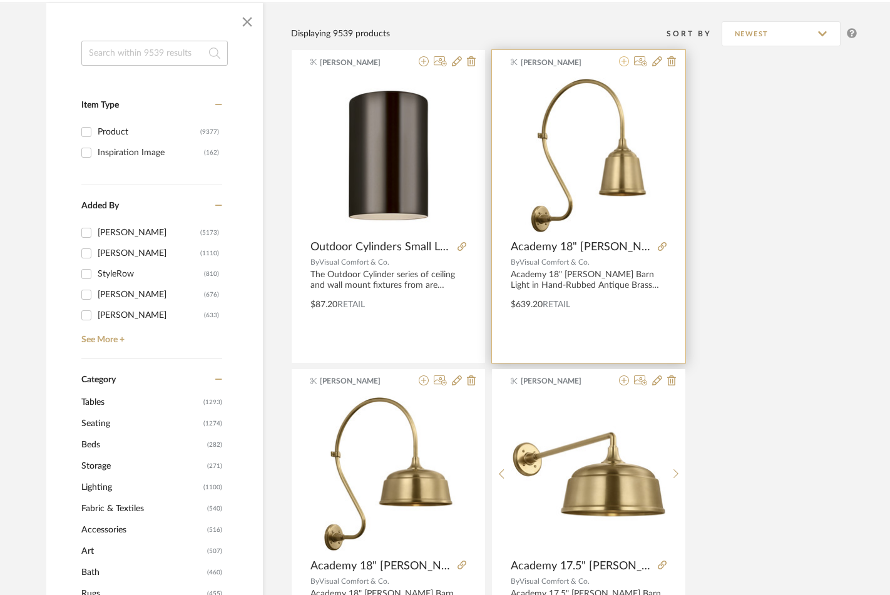
click at [623, 59] on icon at bounding box center [624, 61] width 10 height 10
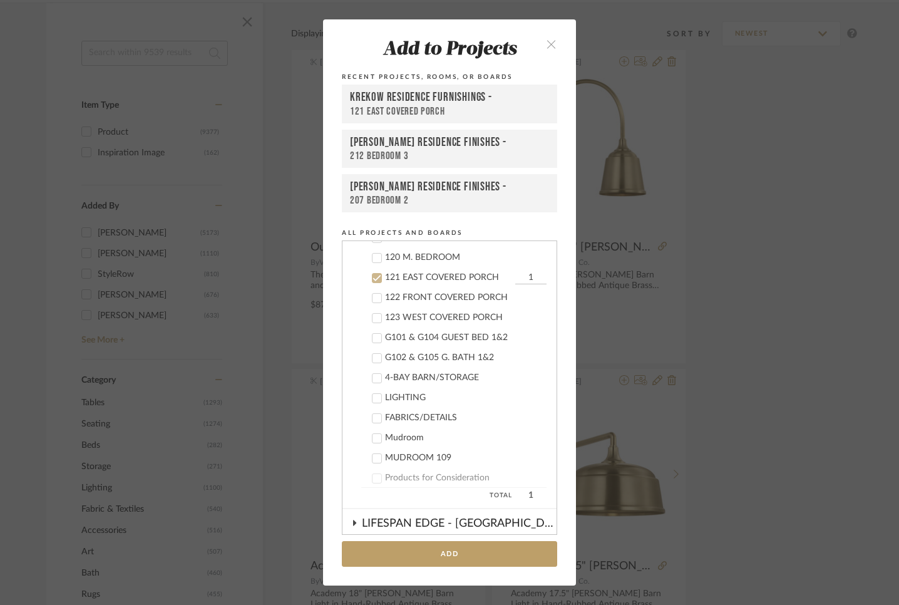
scroll to position [622, 0]
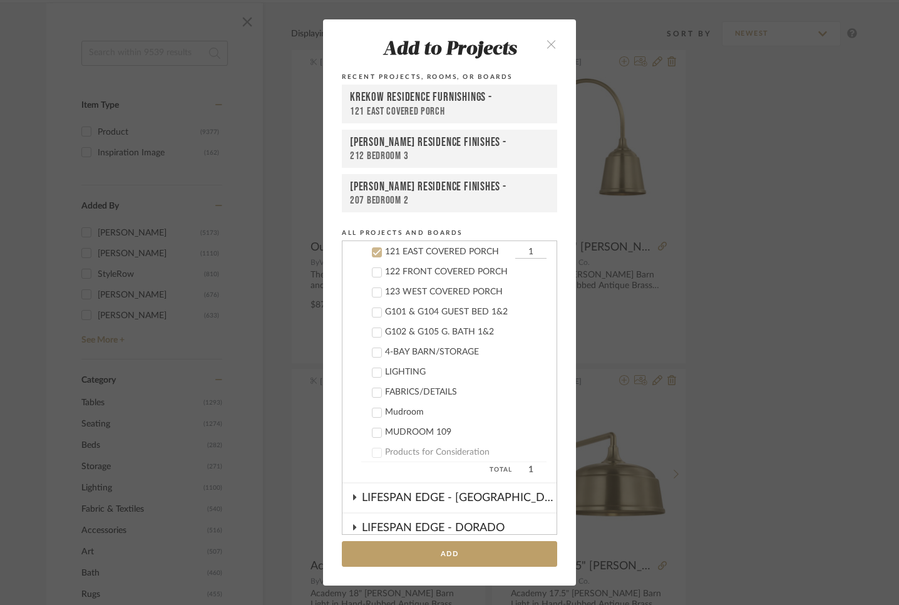
click at [375, 252] on icon at bounding box center [376, 252] width 9 height 9
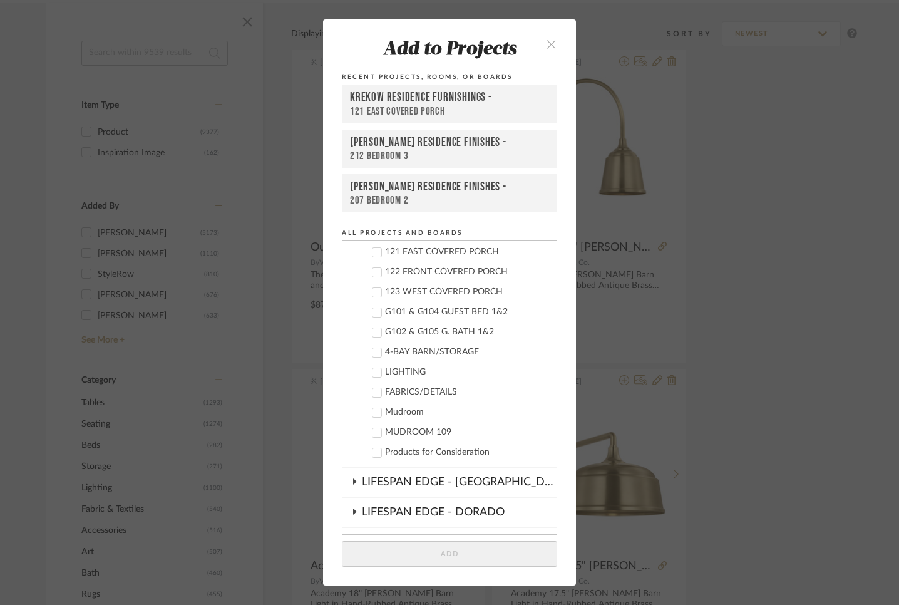
click at [373, 292] on icon at bounding box center [377, 292] width 8 height 6
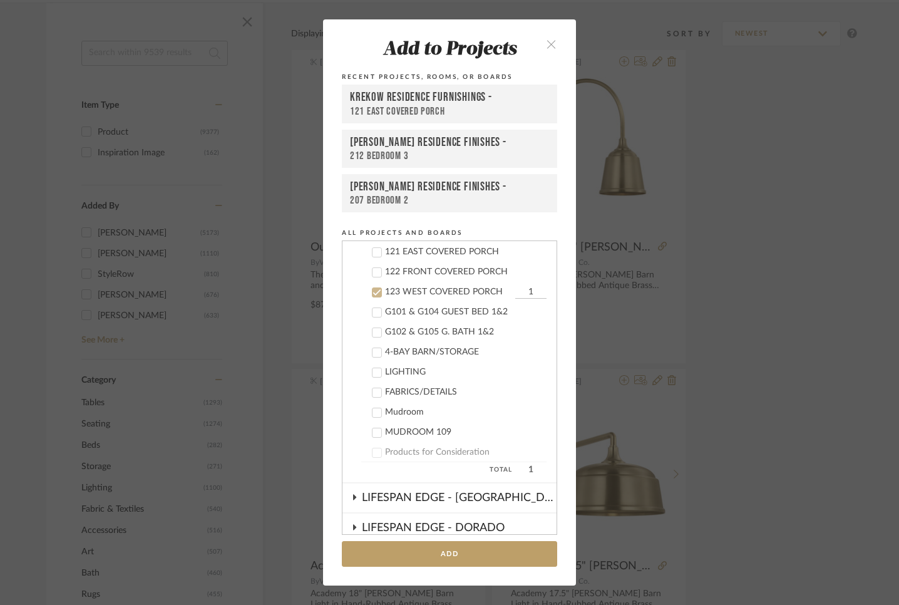
drag, startPoint x: 511, startPoint y: 291, endPoint x: 524, endPoint y: 290, distance: 13.2
click at [524, 290] on input "1" at bounding box center [530, 292] width 31 height 13
type input "2"
click at [451, 555] on button "Add" at bounding box center [449, 554] width 215 height 26
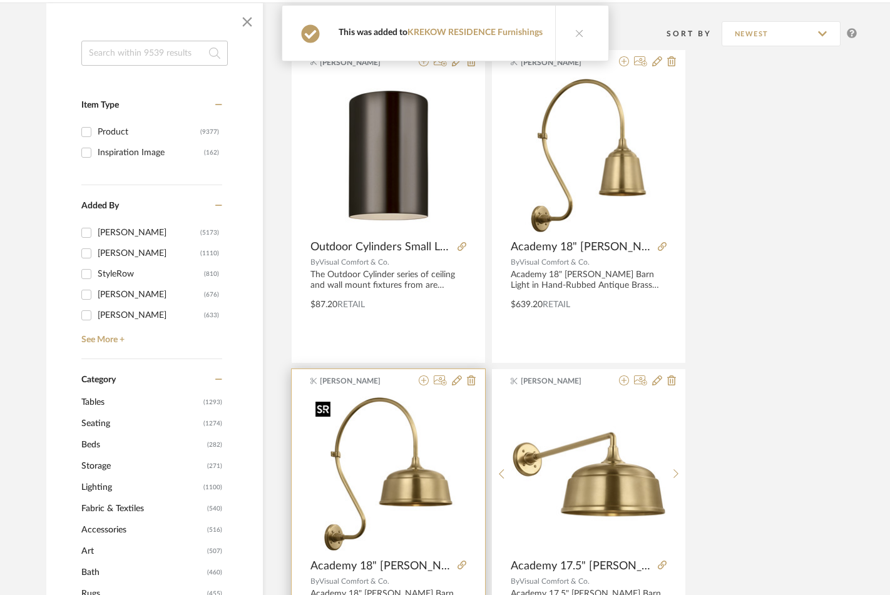
scroll to position [192, 0]
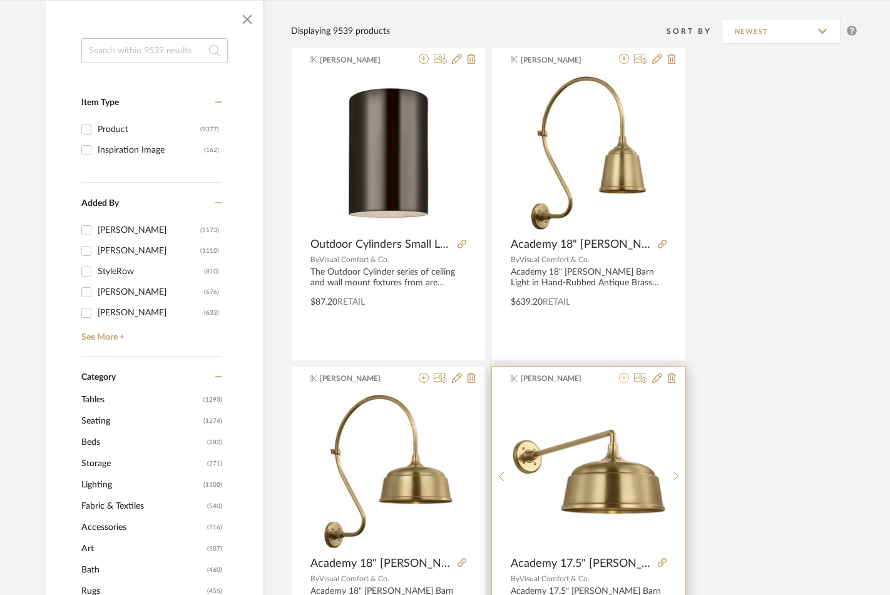
click at [624, 376] on icon at bounding box center [624, 378] width 10 height 10
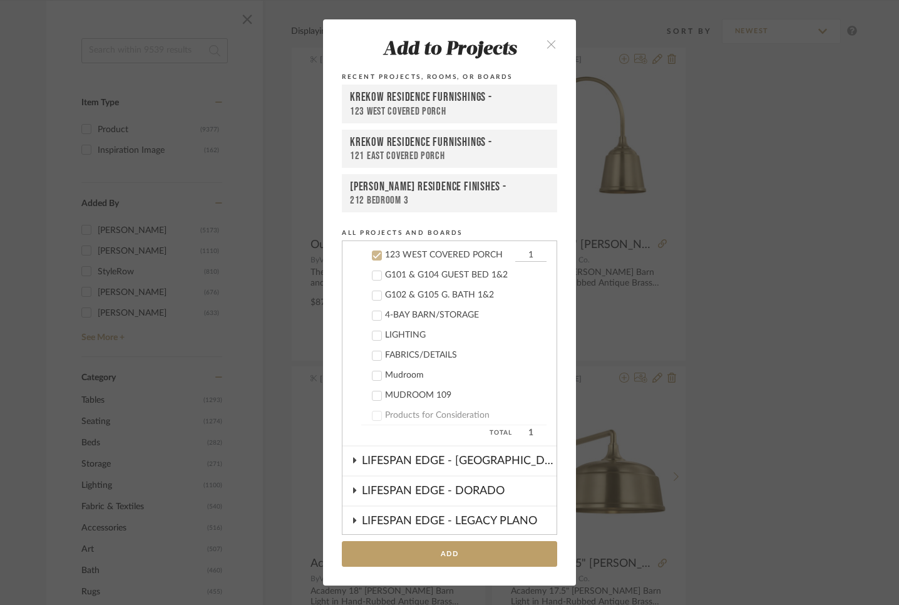
scroll to position [662, 0]
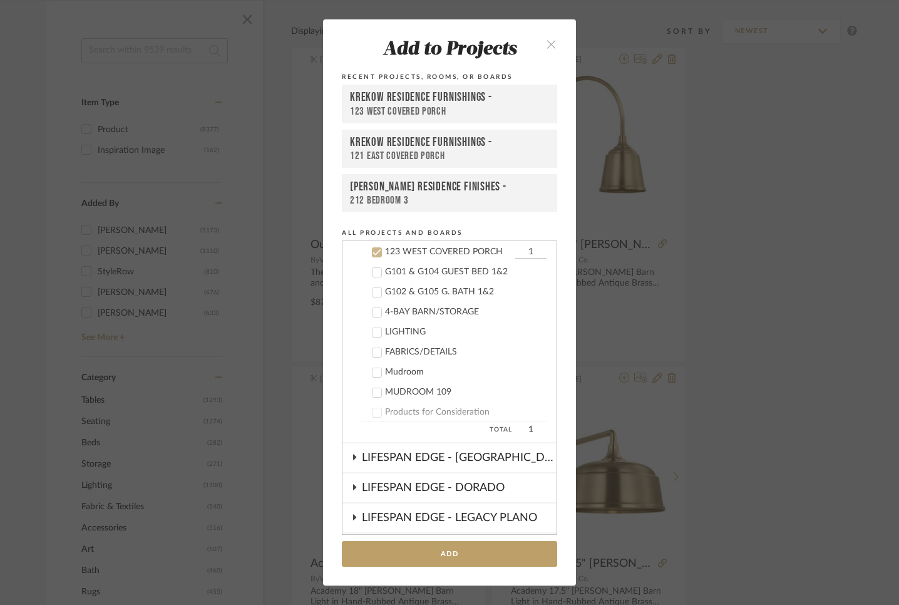
click at [372, 251] on icon at bounding box center [376, 252] width 9 height 9
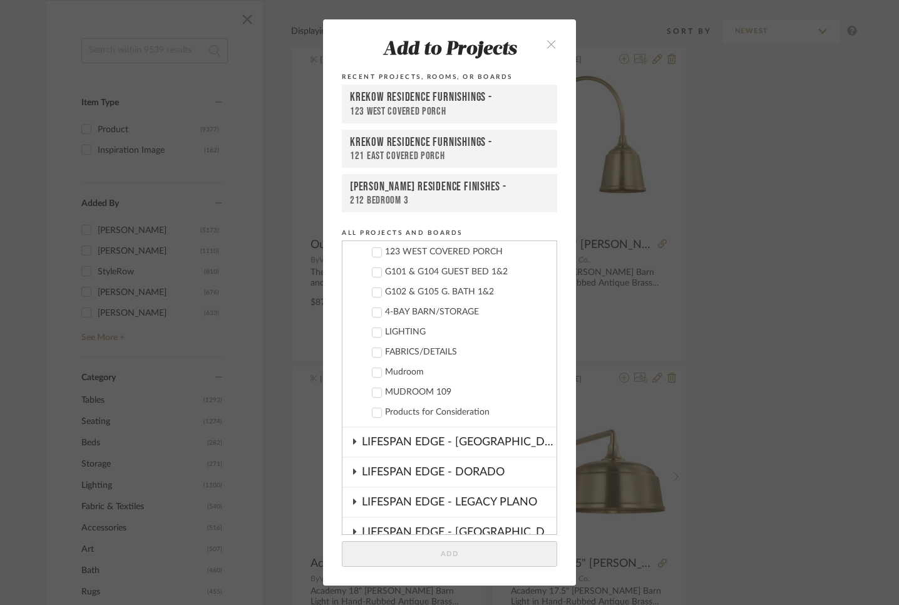
click at [372, 270] on icon at bounding box center [376, 272] width 9 height 9
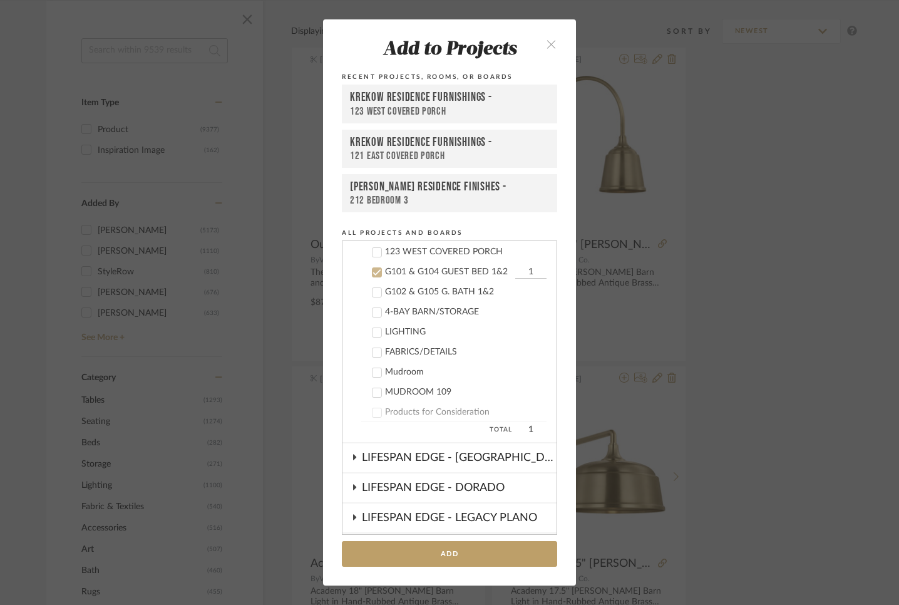
drag, startPoint x: 516, startPoint y: 271, endPoint x: 529, endPoint y: 270, distance: 13.2
click at [529, 270] on input "1" at bounding box center [530, 272] width 31 height 13
type input "2"
click at [372, 312] on icon at bounding box center [376, 312] width 9 height 9
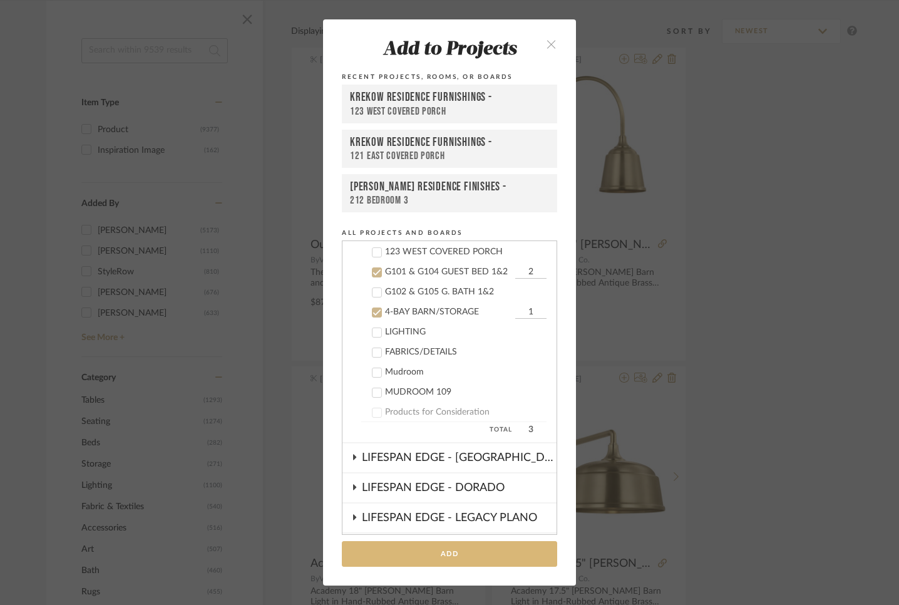
click at [442, 552] on button "Add" at bounding box center [449, 554] width 215 height 26
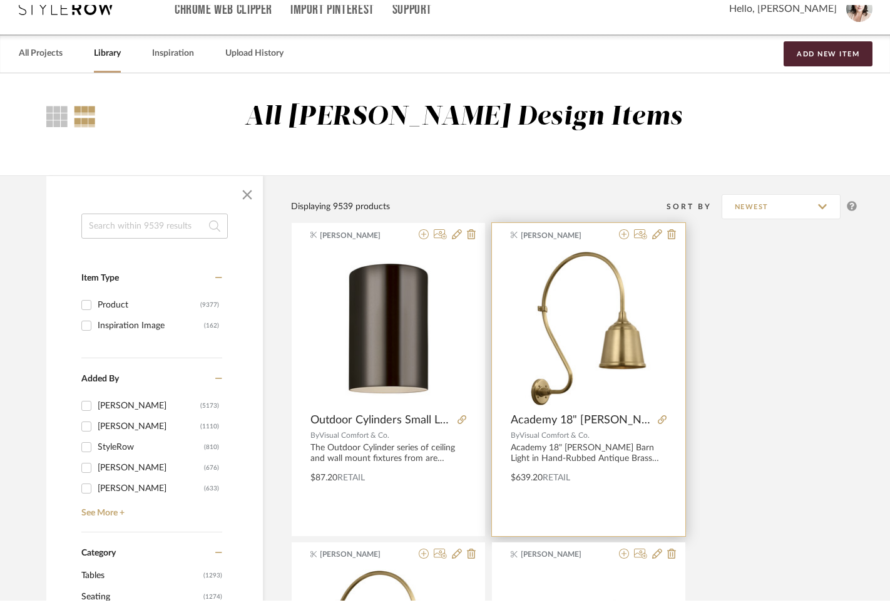
scroll to position [0, 0]
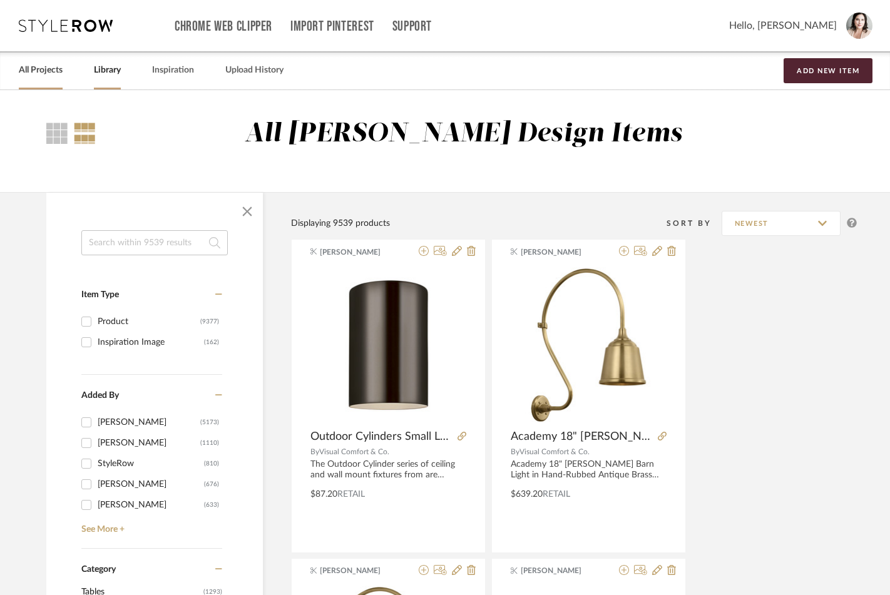
click at [40, 72] on link "All Projects" at bounding box center [41, 70] width 44 height 17
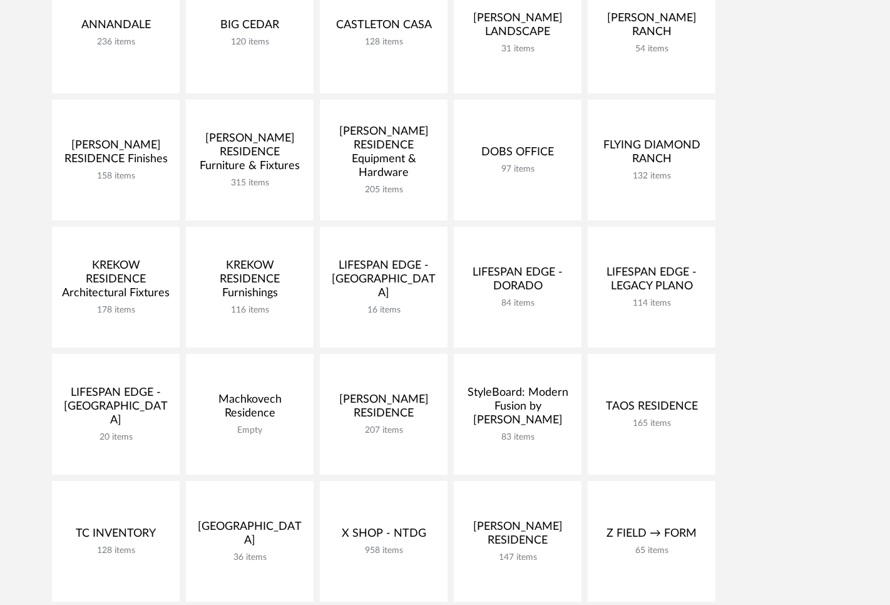
scroll to position [347, 0]
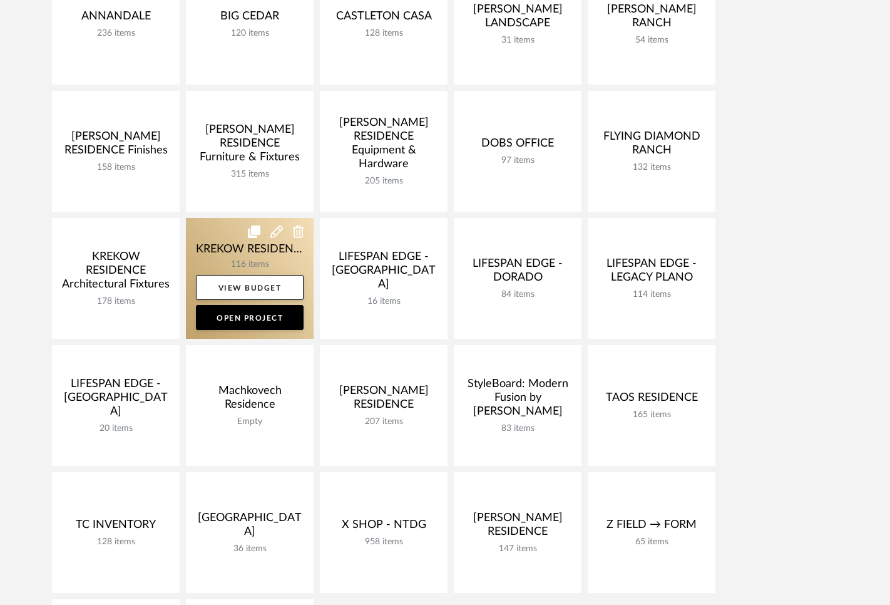
click at [233, 244] on link at bounding box center [250, 278] width 128 height 121
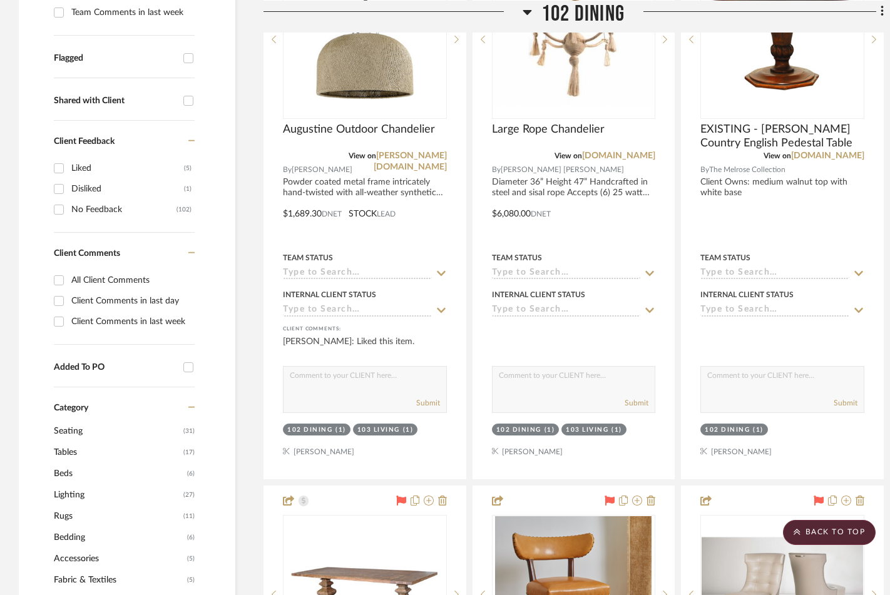
scroll to position [660, 0]
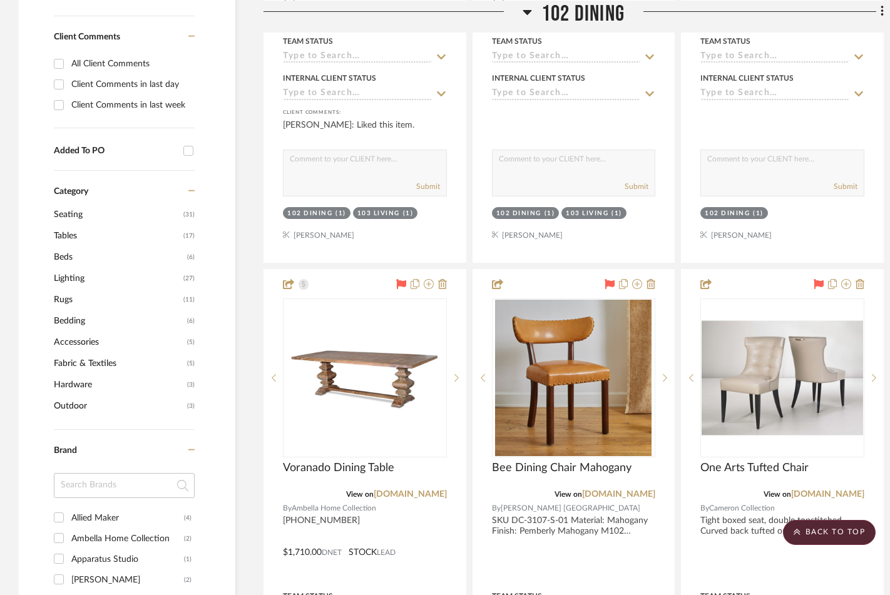
click at [93, 279] on span "Lighting" at bounding box center [117, 278] width 126 height 21
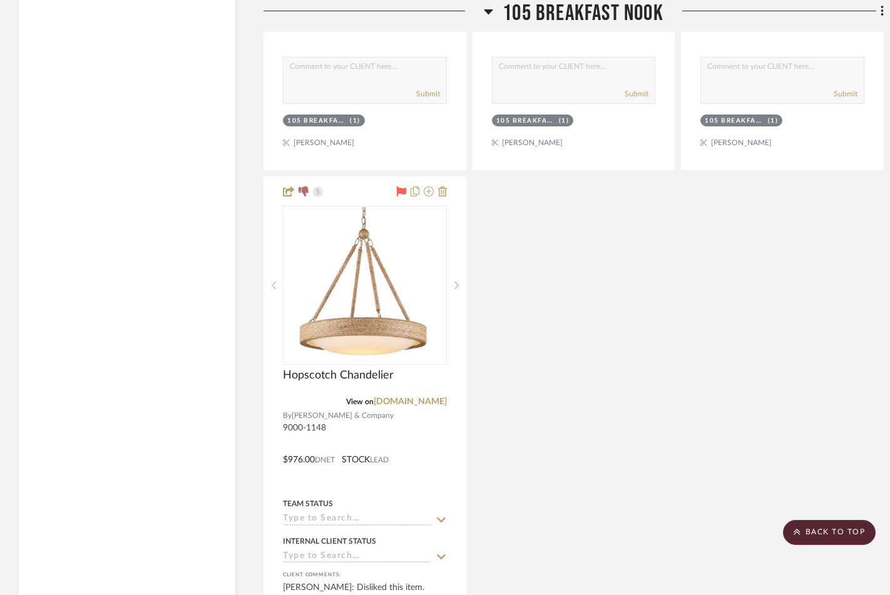
scroll to position [3730, 0]
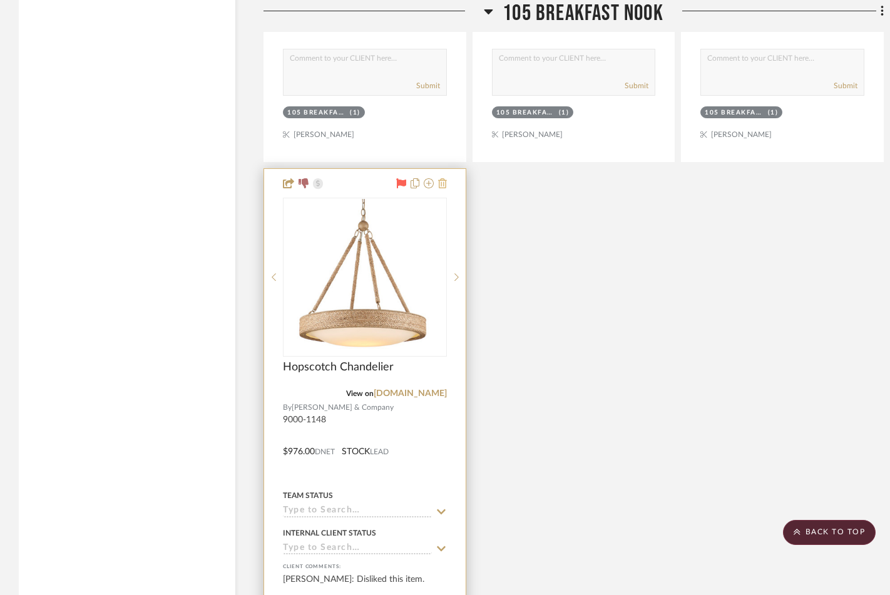
click at [439, 178] on icon at bounding box center [442, 183] width 9 height 10
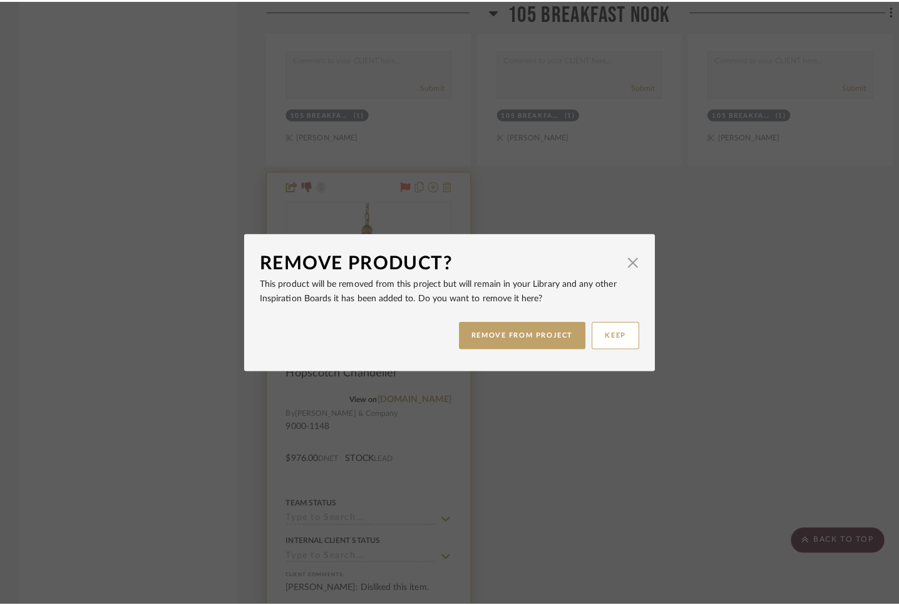
scroll to position [0, 0]
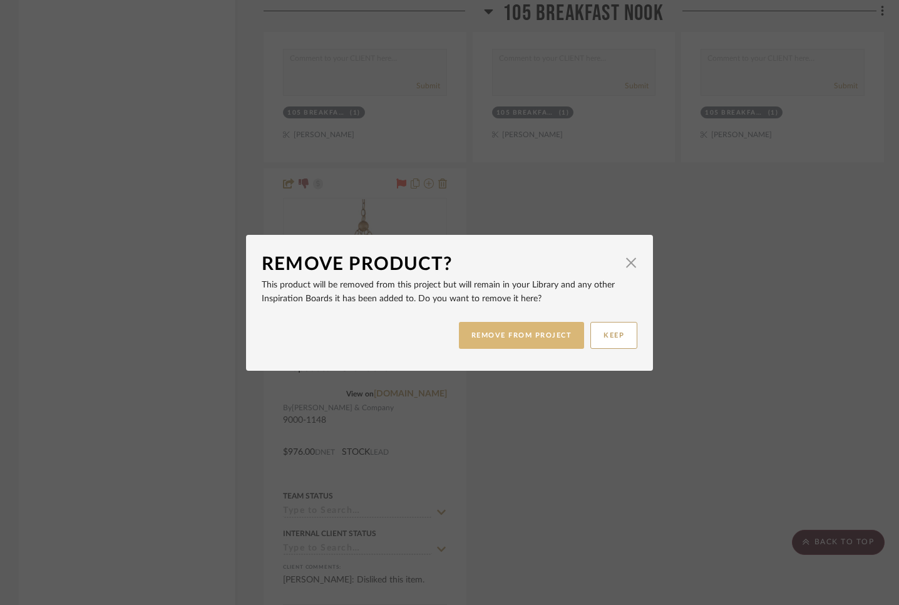
click at [499, 332] on button "REMOVE FROM PROJECT" at bounding box center [522, 335] width 126 height 27
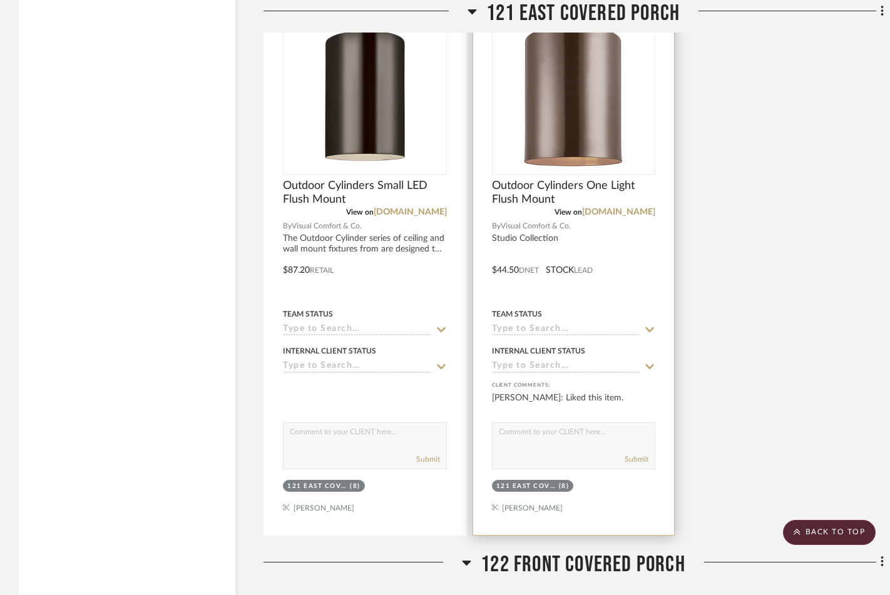
scroll to position [7482, 0]
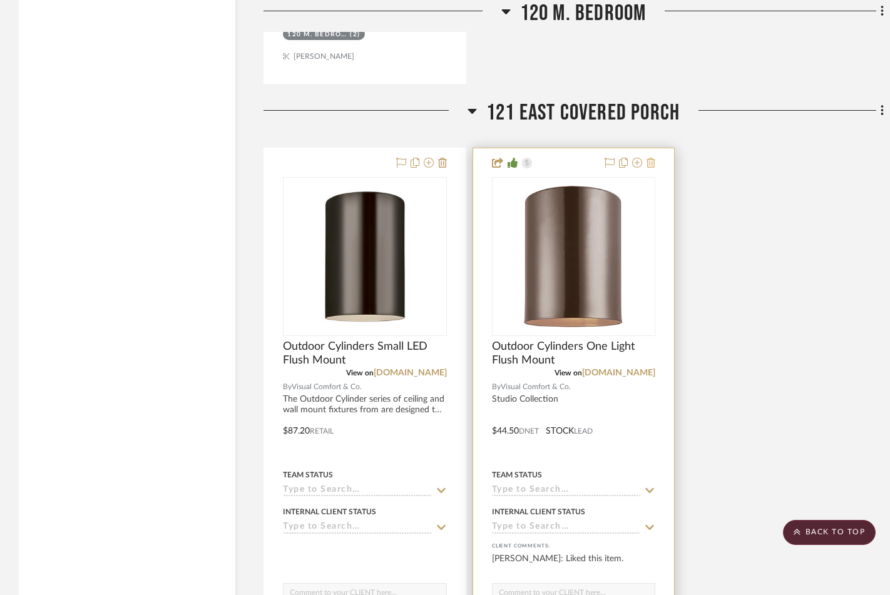
click at [650, 158] on icon at bounding box center [651, 163] width 9 height 10
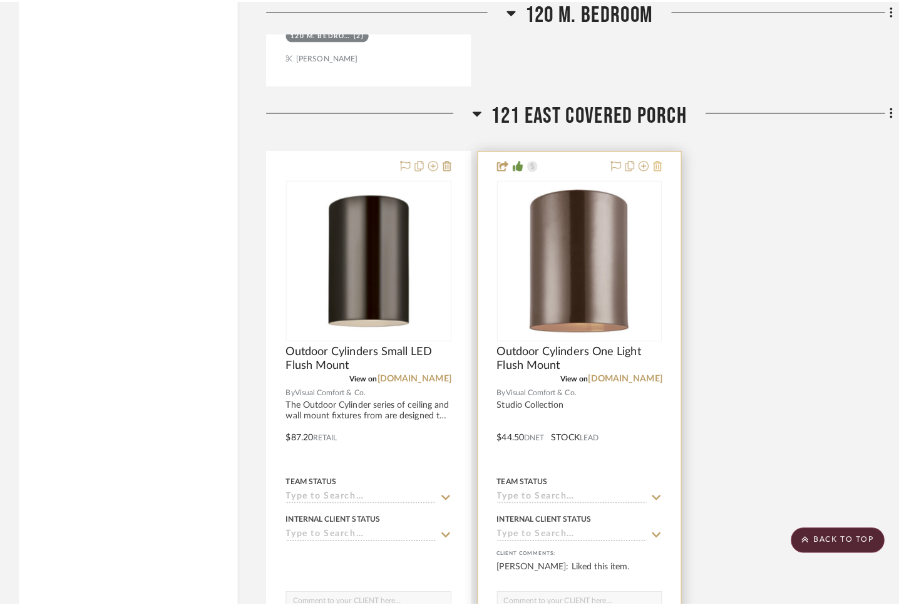
scroll to position [0, 0]
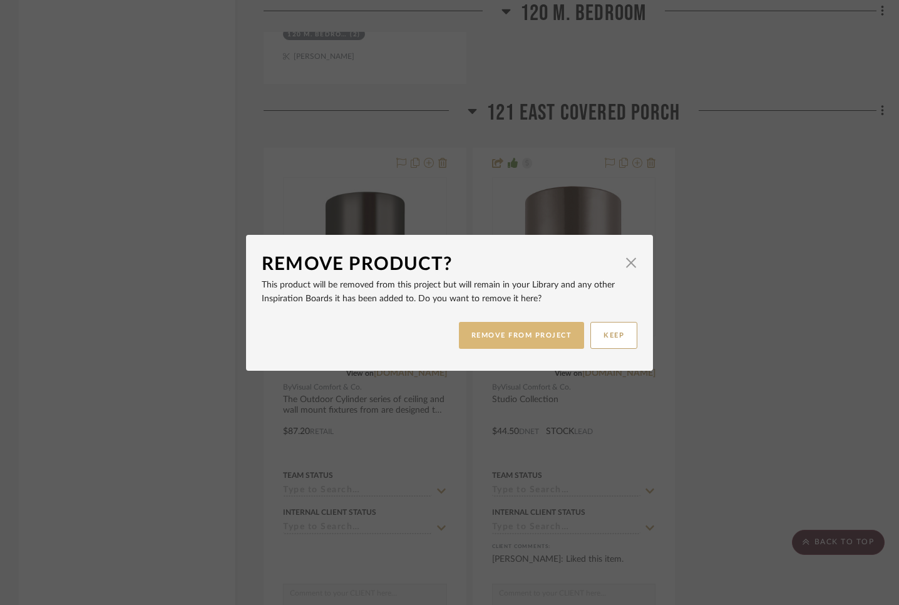
click at [509, 331] on button "REMOVE FROM PROJECT" at bounding box center [522, 335] width 126 height 27
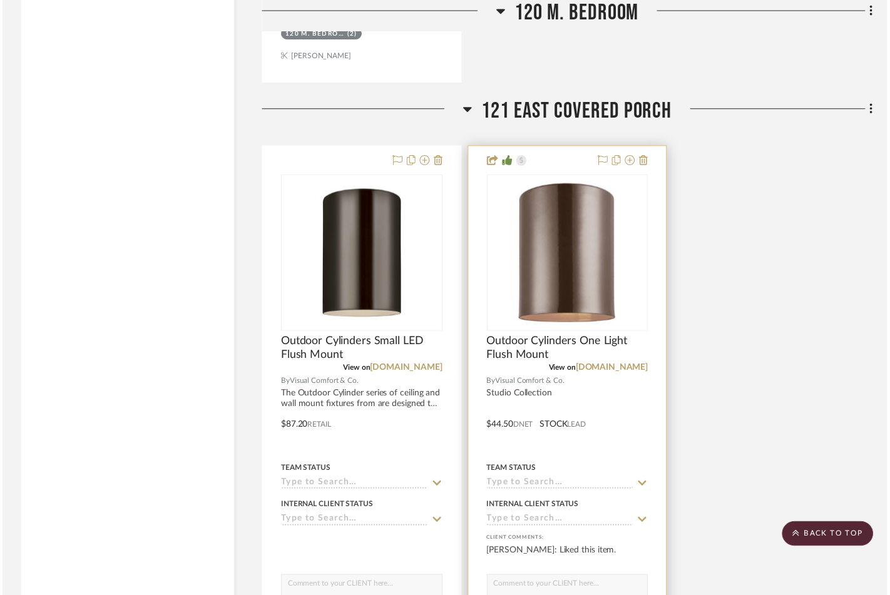
scroll to position [7482, 0]
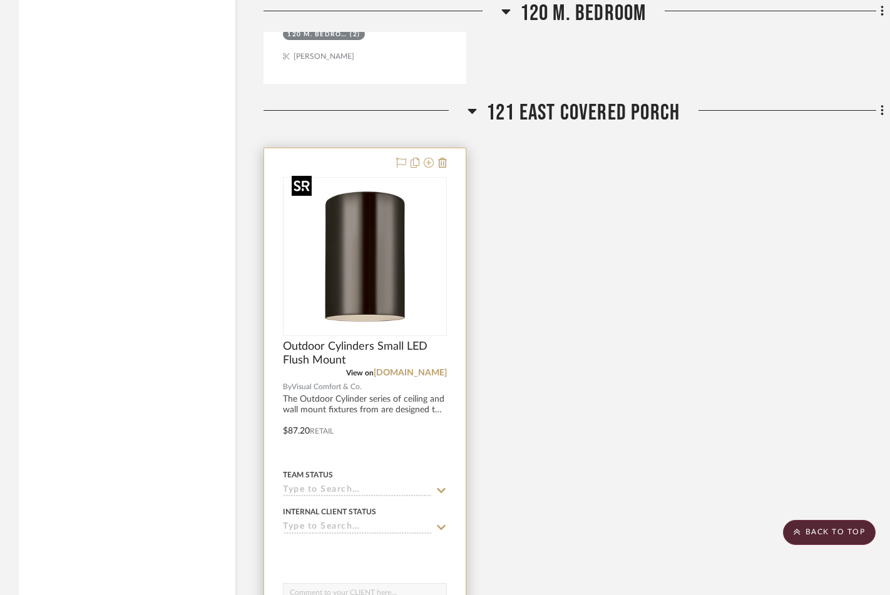
click at [434, 267] on img "0" at bounding box center [365, 256] width 156 height 156
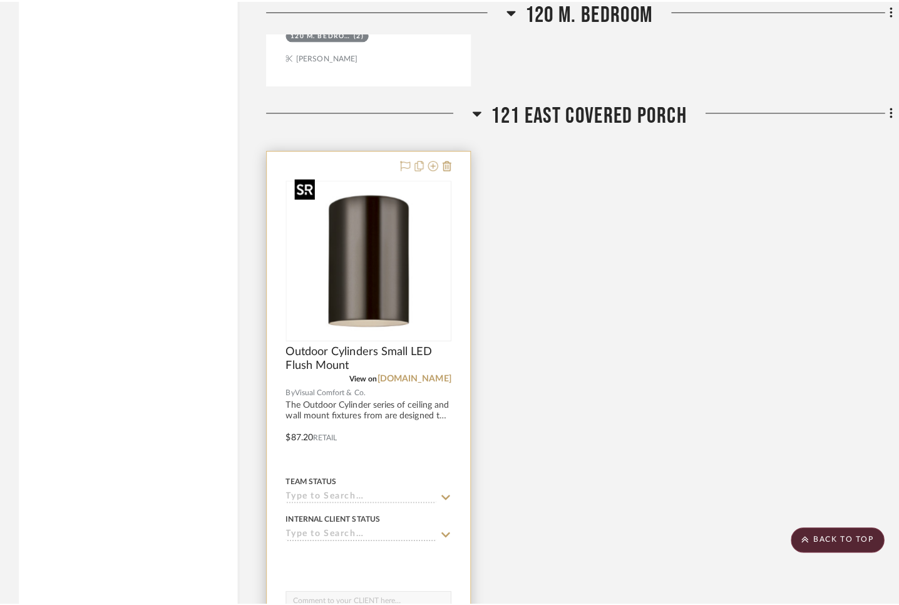
scroll to position [0, 0]
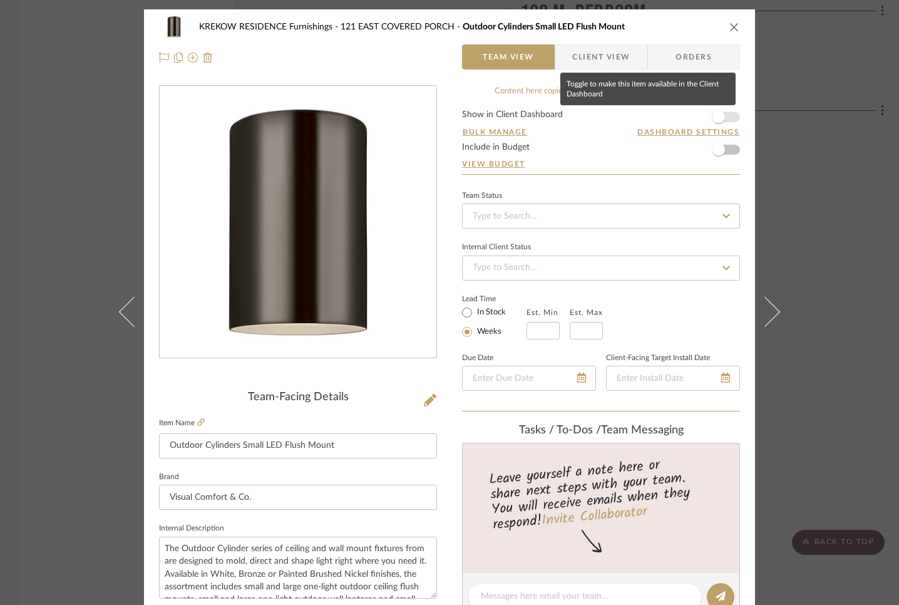
click at [712, 116] on span "button" at bounding box center [718, 117] width 13 height 13
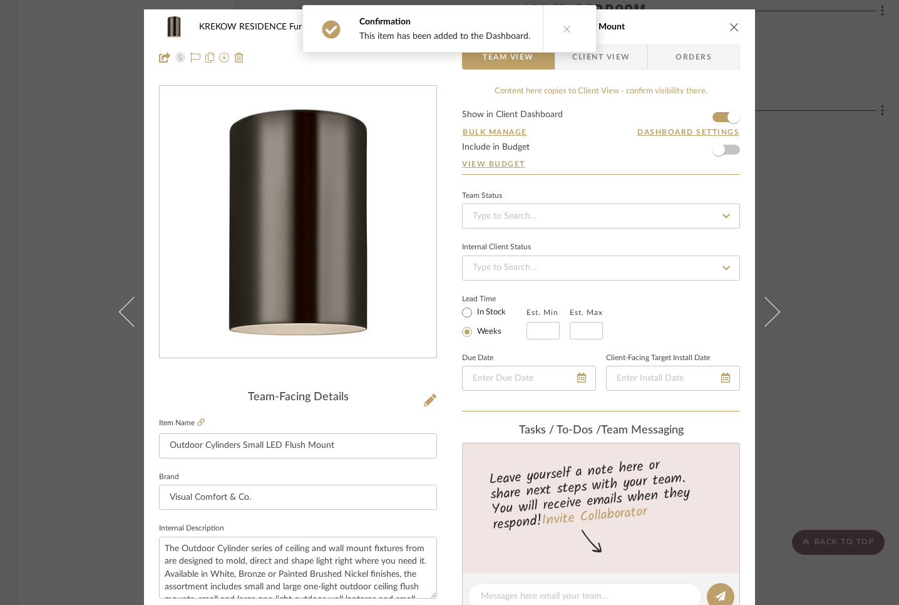
click at [595, 59] on span "Client View" at bounding box center [601, 56] width 58 height 25
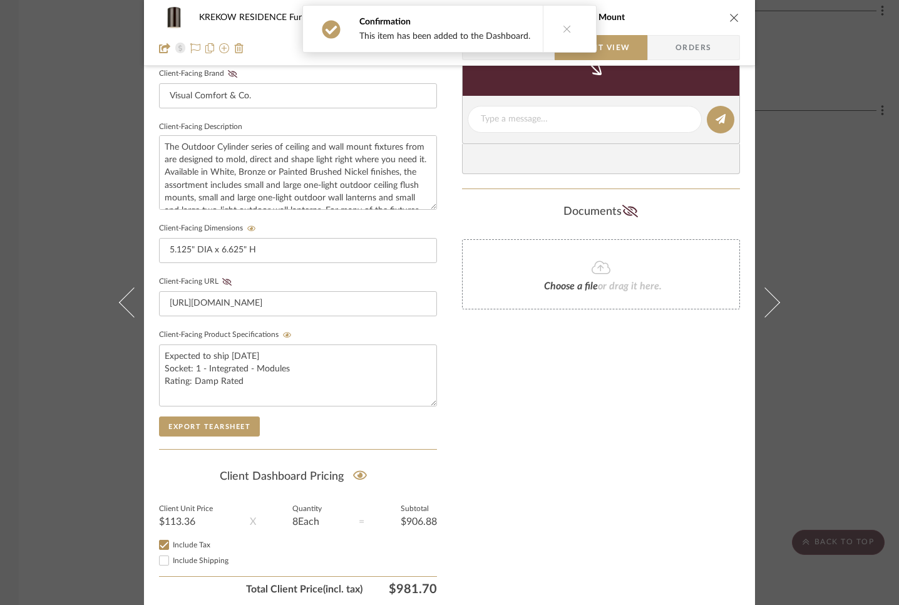
scroll to position [405, 0]
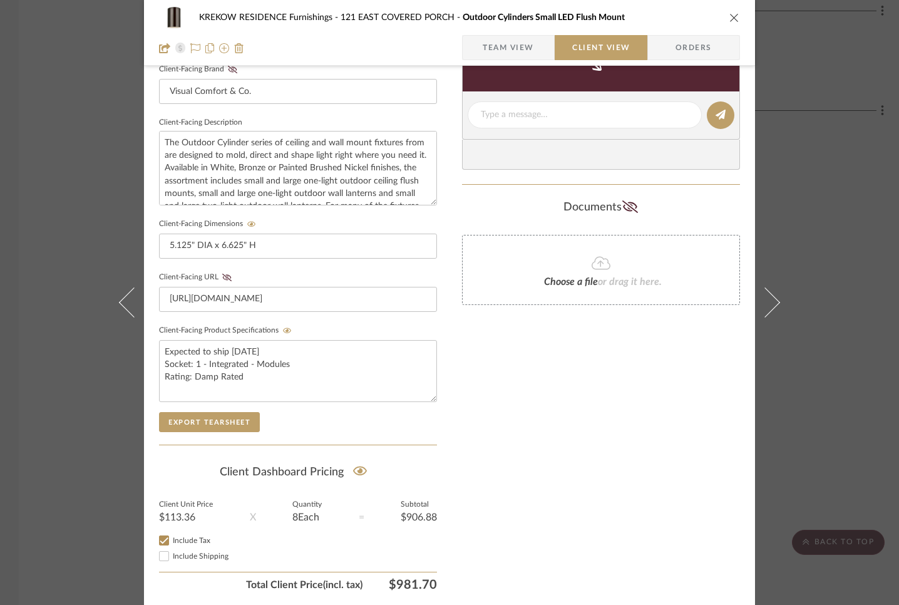
click at [732, 19] on icon "close" at bounding box center [734, 18] width 10 height 10
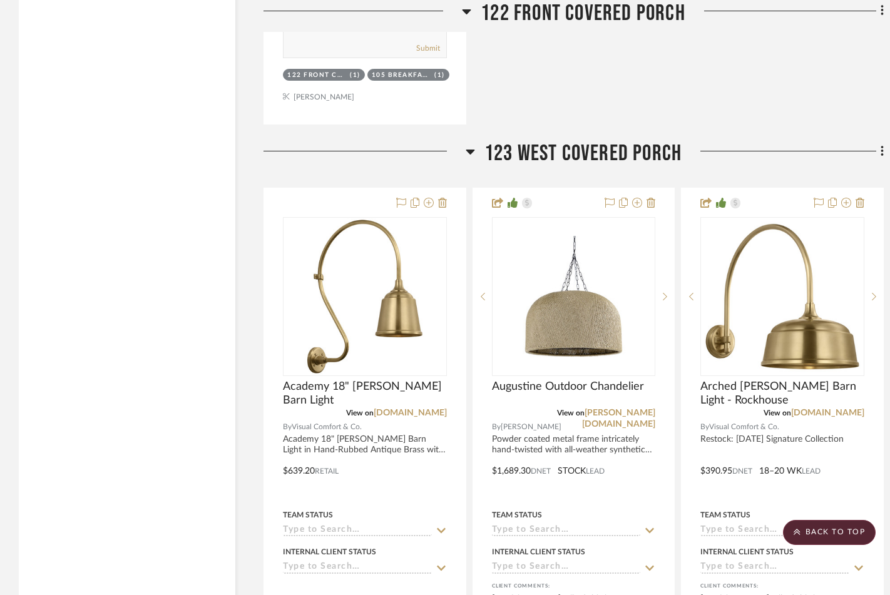
scroll to position [8708, 0]
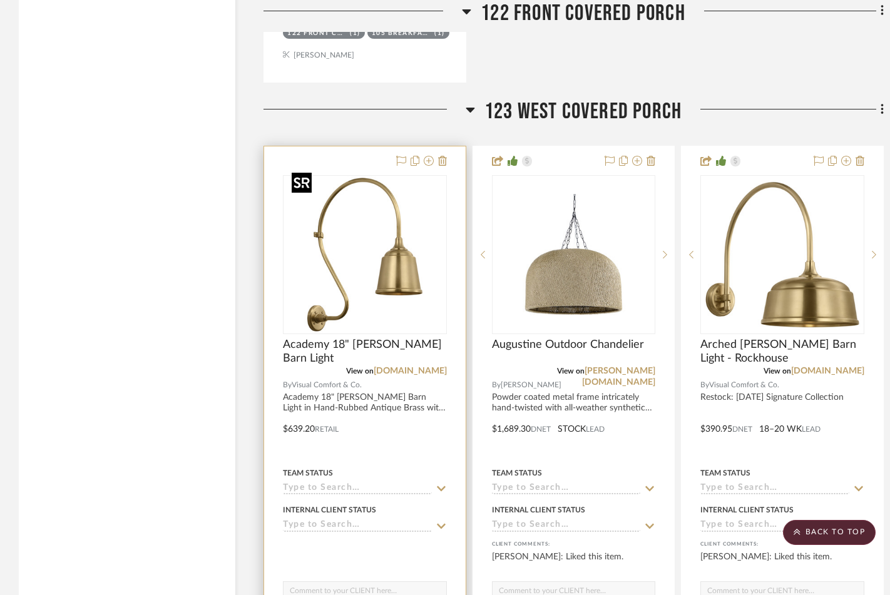
click at [439, 223] on img "0" at bounding box center [365, 255] width 156 height 156
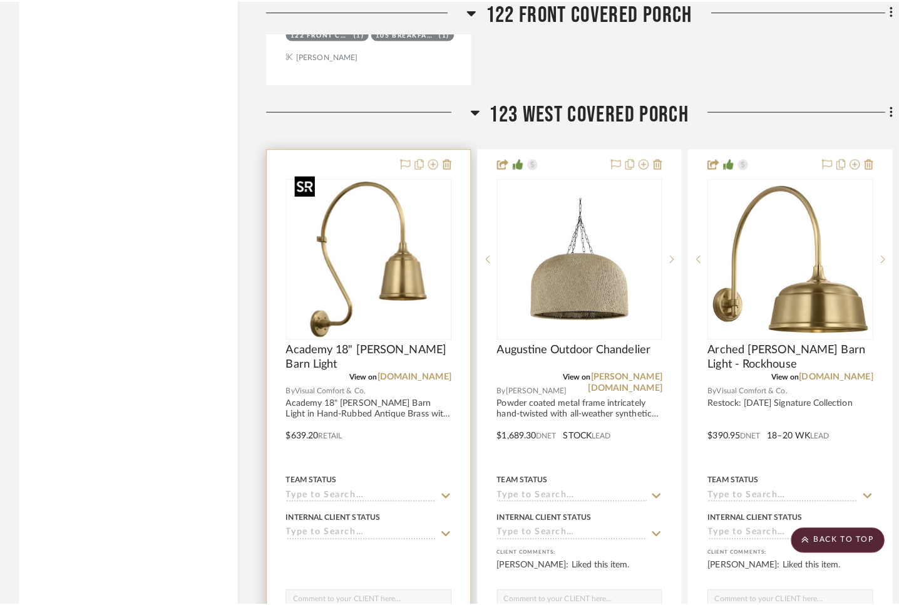
scroll to position [0, 0]
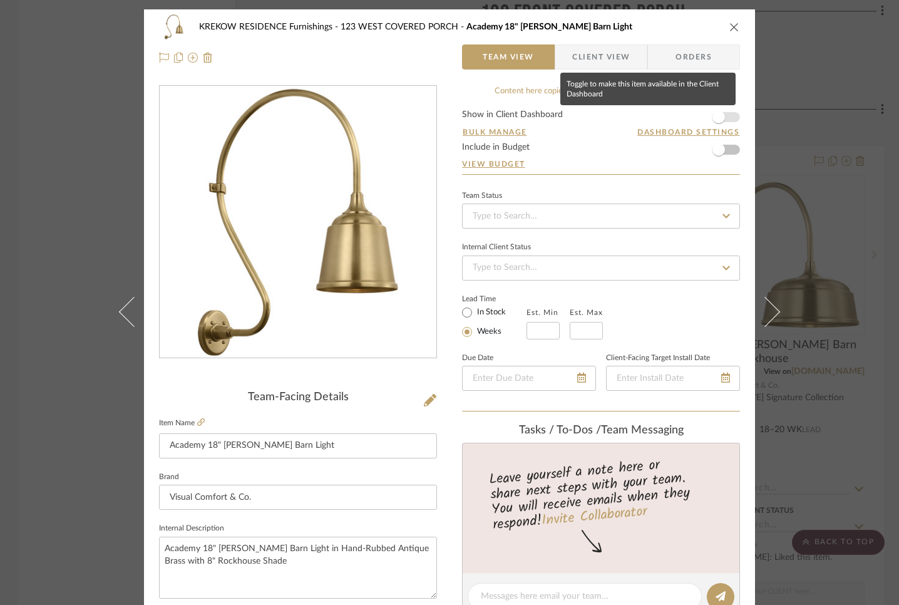
drag, startPoint x: 715, startPoint y: 121, endPoint x: 707, endPoint y: 116, distance: 9.0
click at [715, 121] on span "button" at bounding box center [718, 117] width 13 height 13
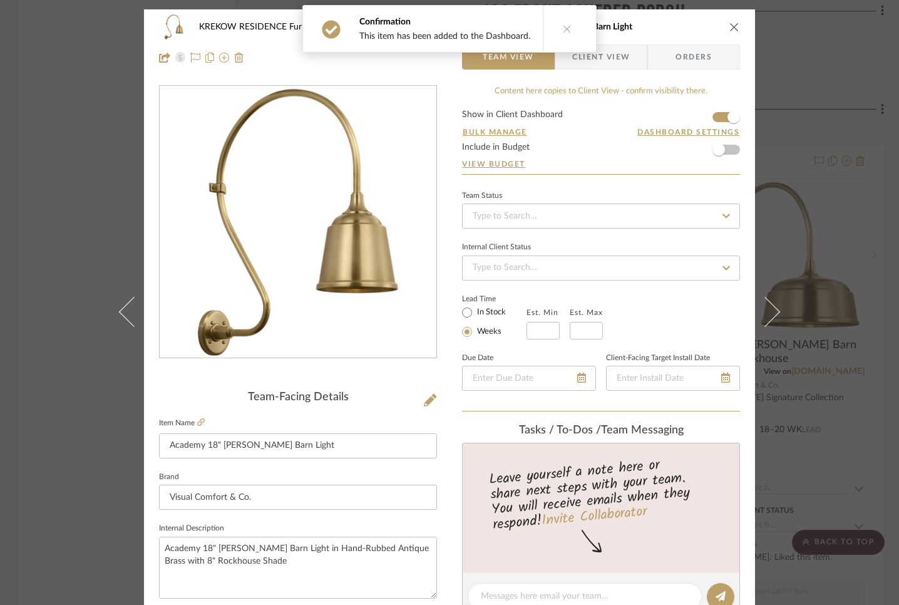
click at [601, 64] on span "Client View" at bounding box center [601, 56] width 58 height 25
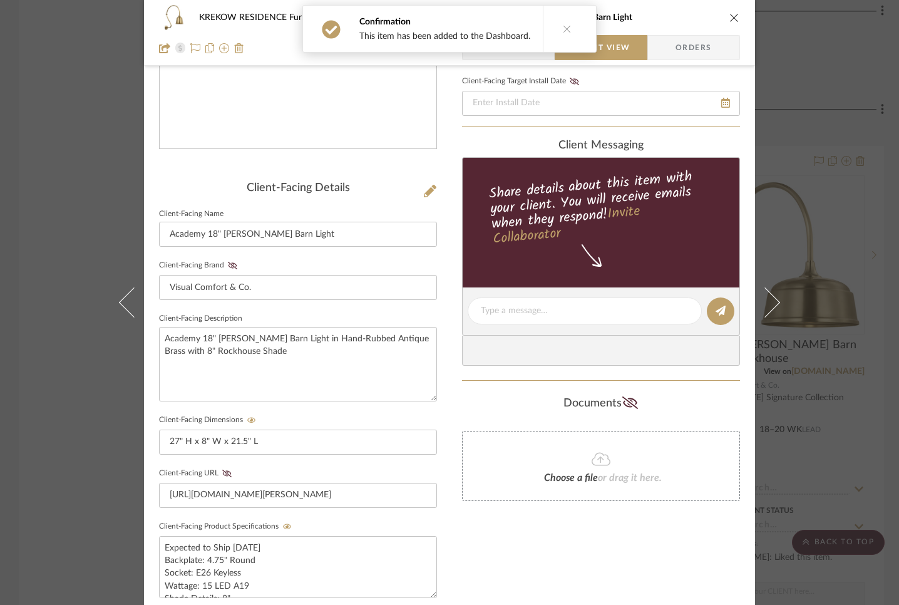
scroll to position [446, 0]
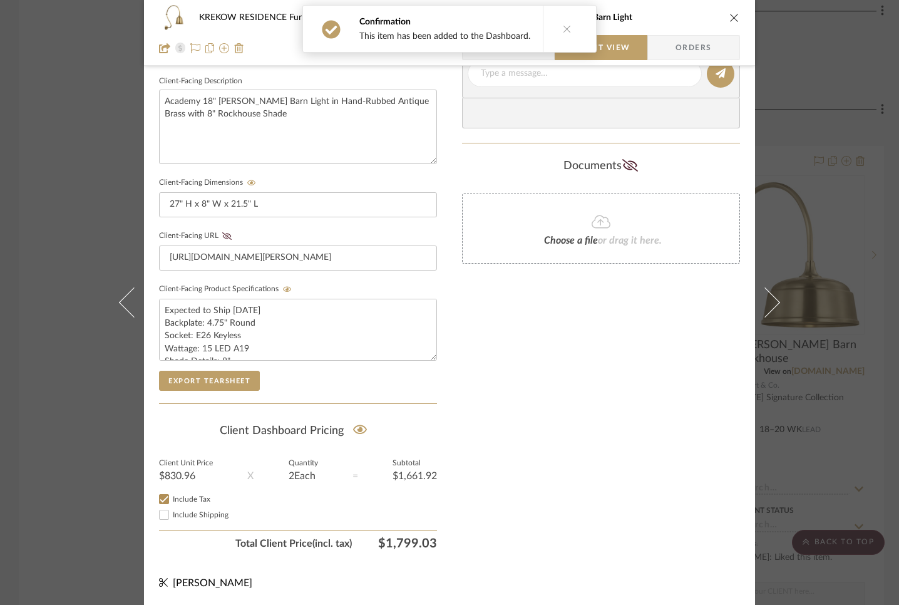
click at [731, 17] on icon "close" at bounding box center [734, 18] width 10 height 10
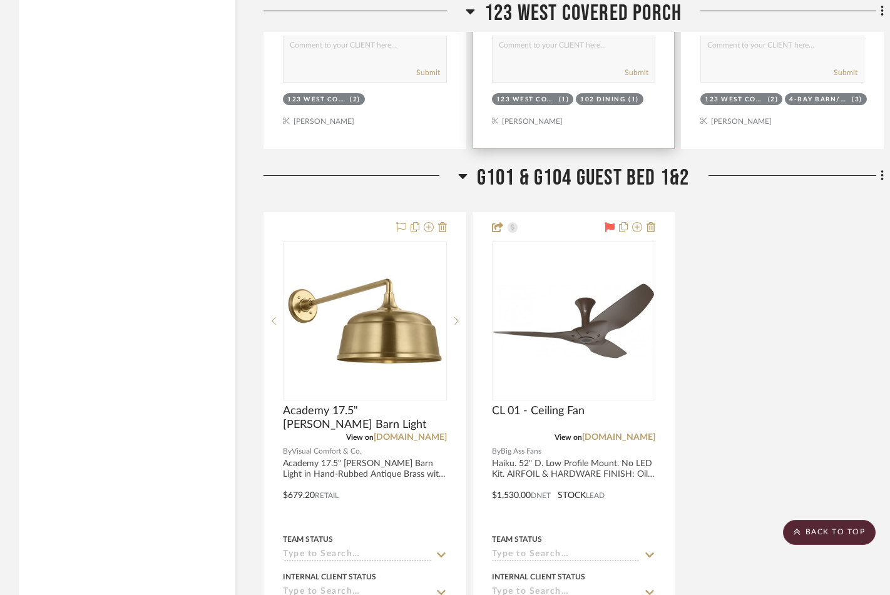
scroll to position [9326, 0]
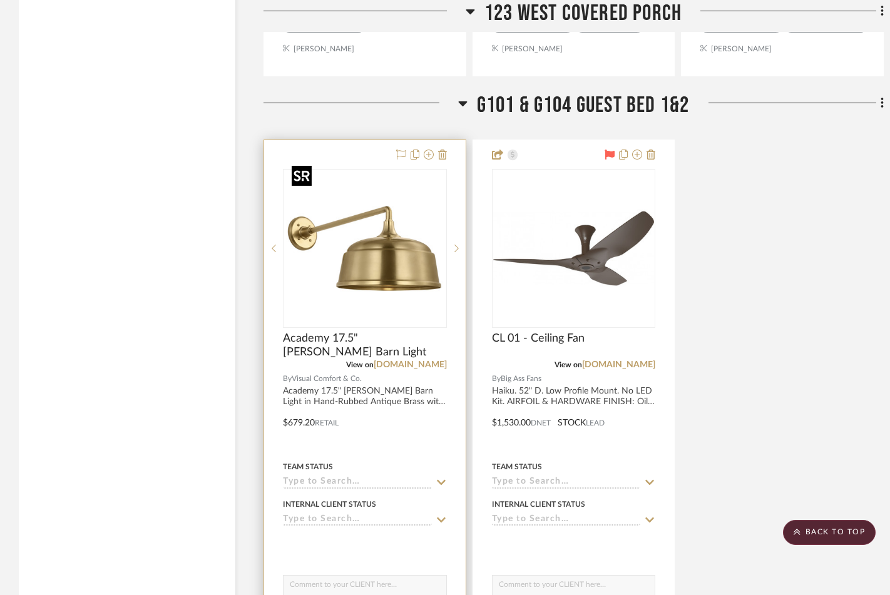
click at [427, 247] on img "0" at bounding box center [365, 248] width 156 height 156
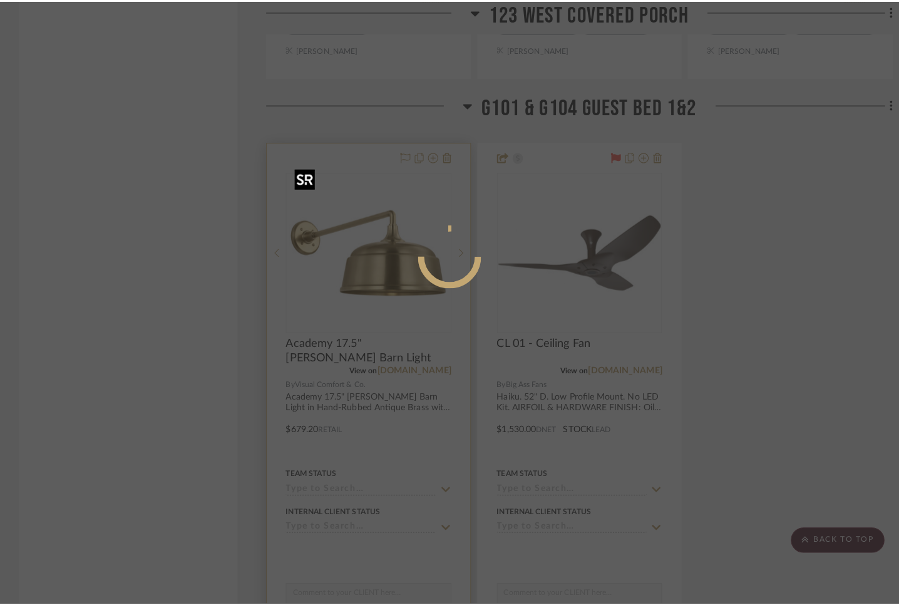
scroll to position [0, 0]
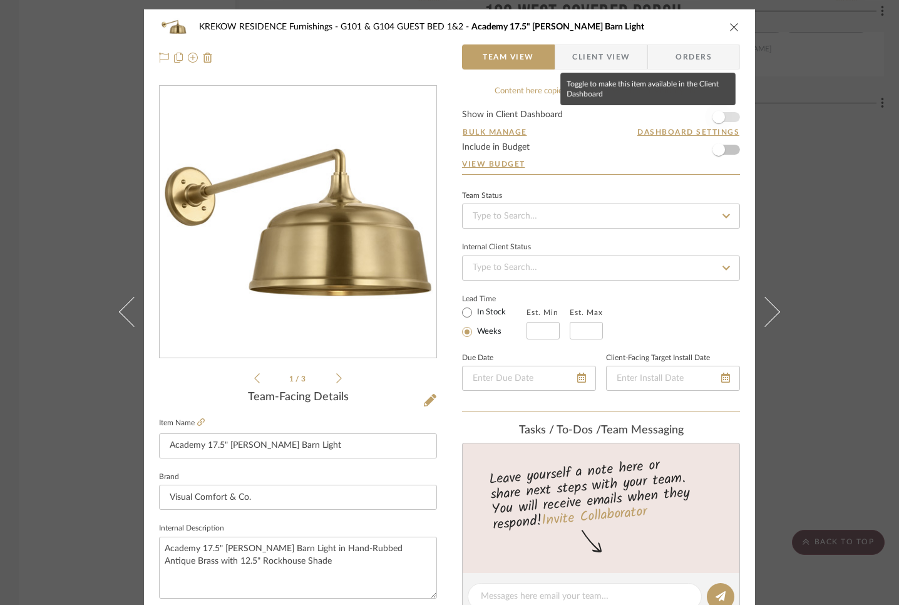
click at [712, 116] on span "button" at bounding box center [718, 117] width 13 height 13
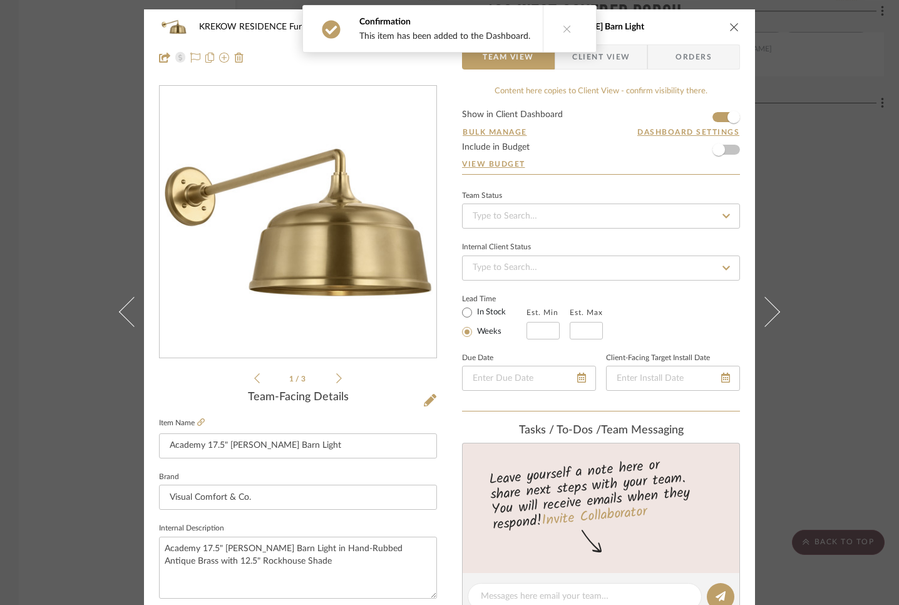
click at [729, 28] on icon "close" at bounding box center [734, 27] width 10 height 10
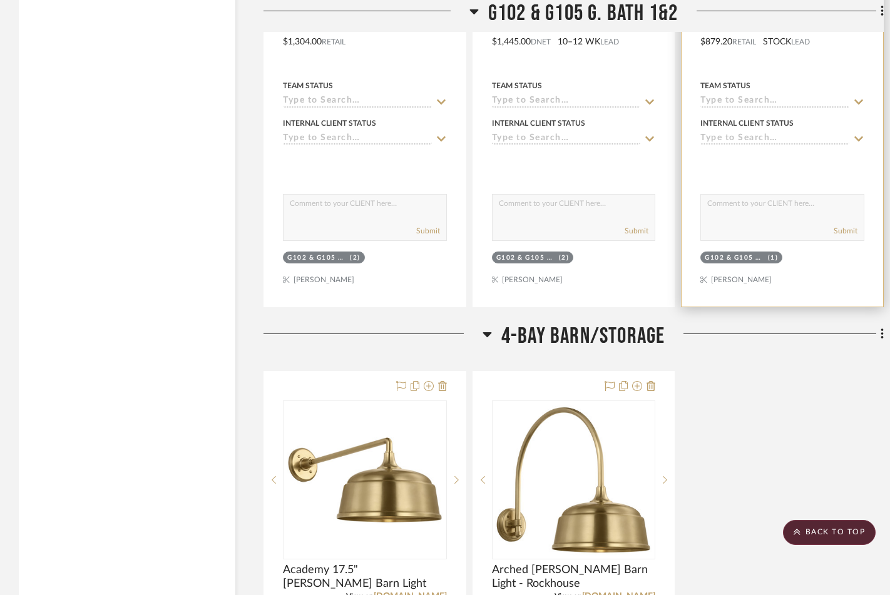
scroll to position [10470, 0]
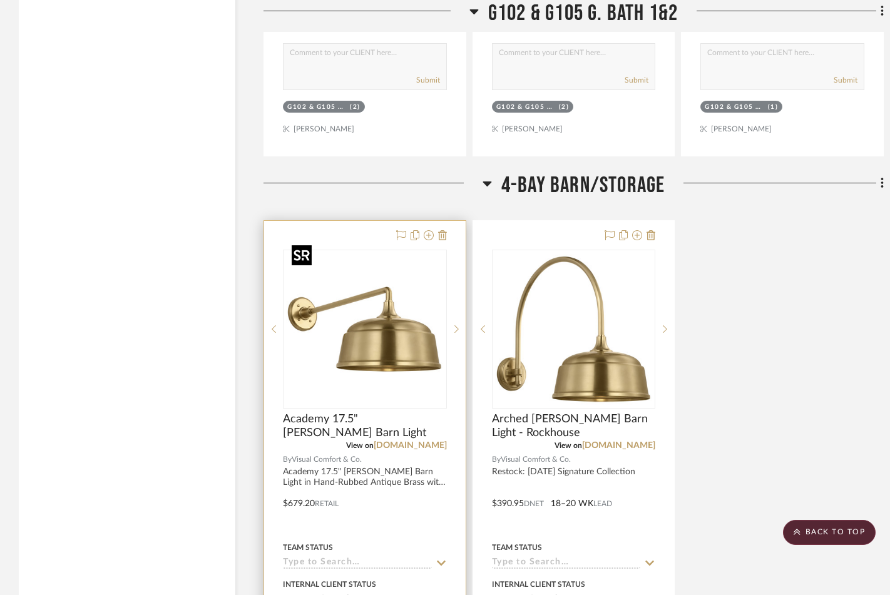
click at [408, 321] on img "0" at bounding box center [365, 329] width 156 height 156
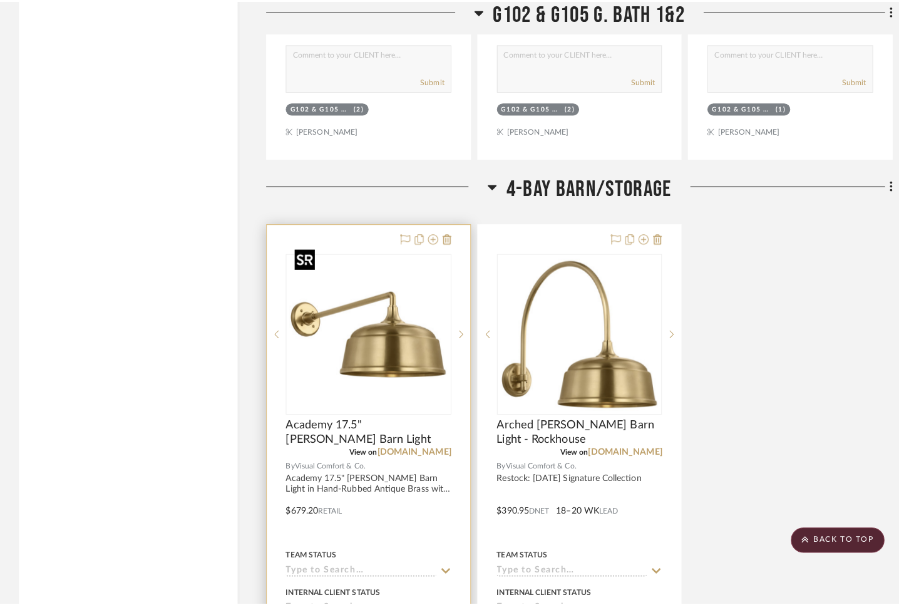
scroll to position [0, 0]
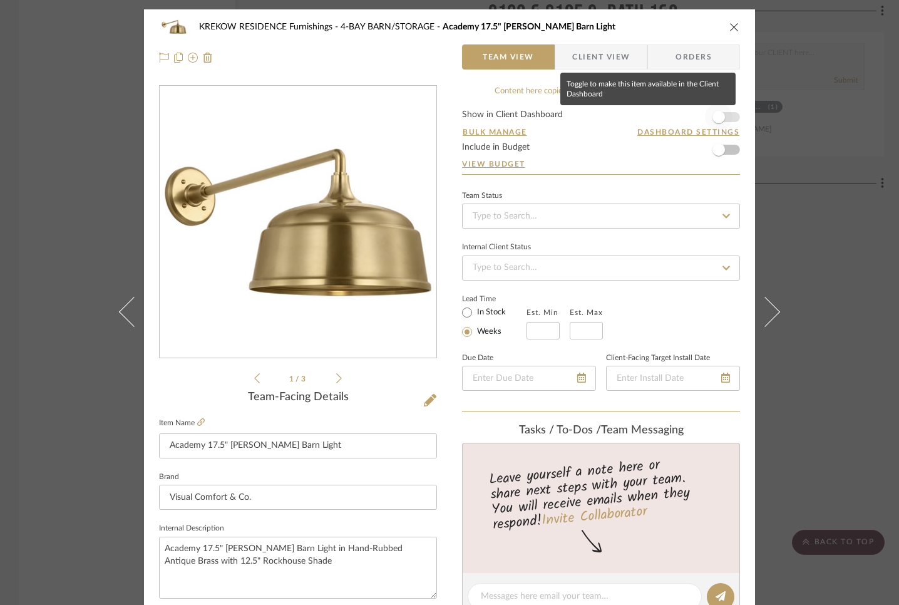
click at [712, 117] on span "button" at bounding box center [718, 117] width 13 height 13
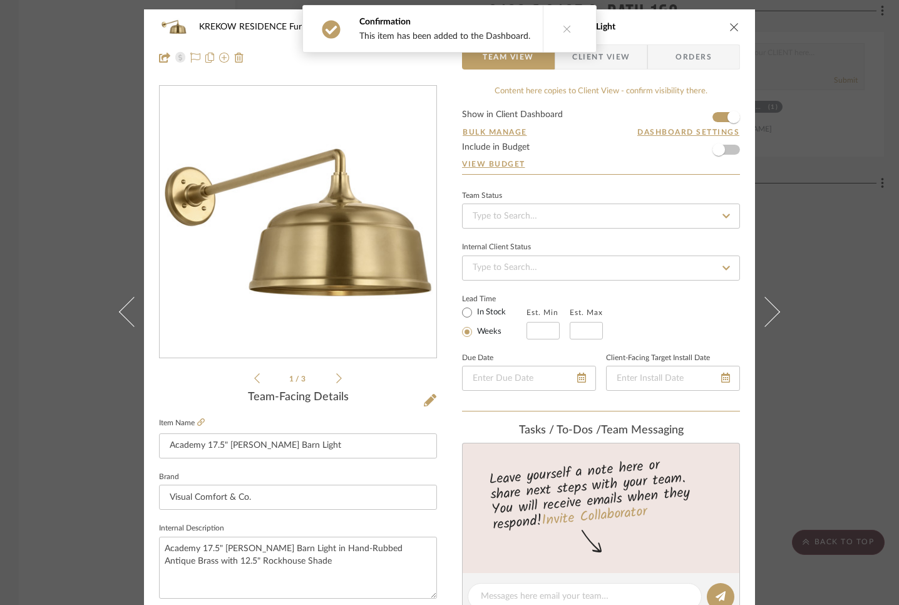
click at [730, 26] on icon "close" at bounding box center [734, 27] width 10 height 10
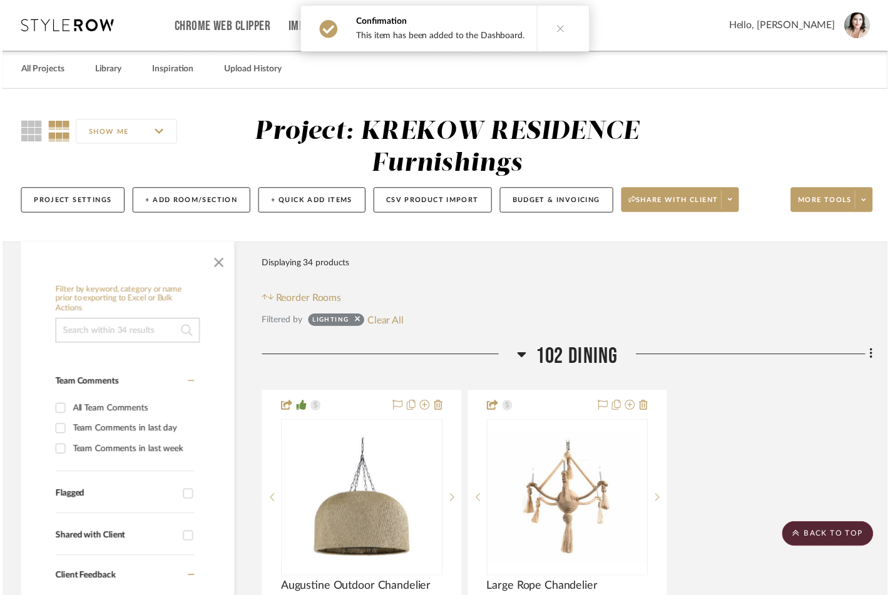
scroll to position [10470, 0]
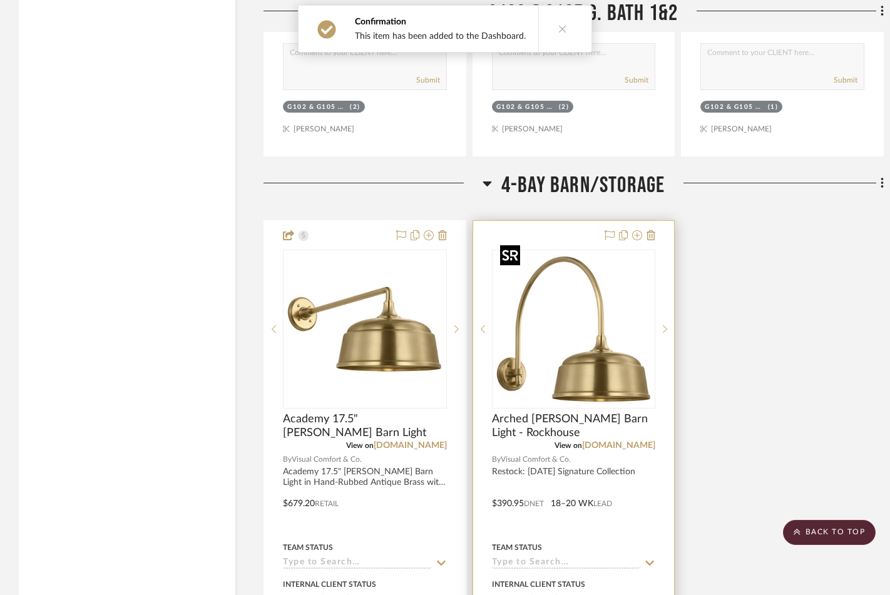
click at [583, 274] on img "0" at bounding box center [573, 329] width 156 height 156
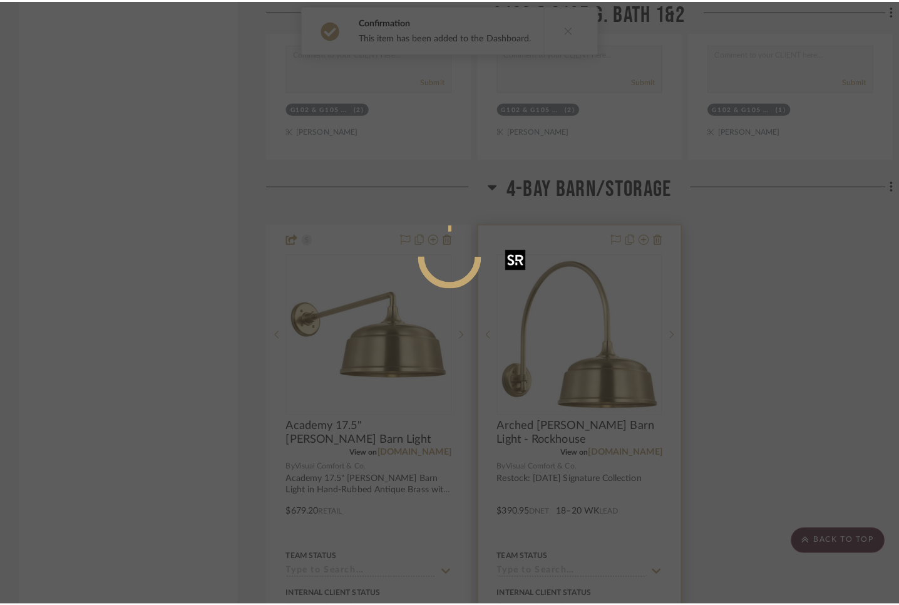
scroll to position [0, 0]
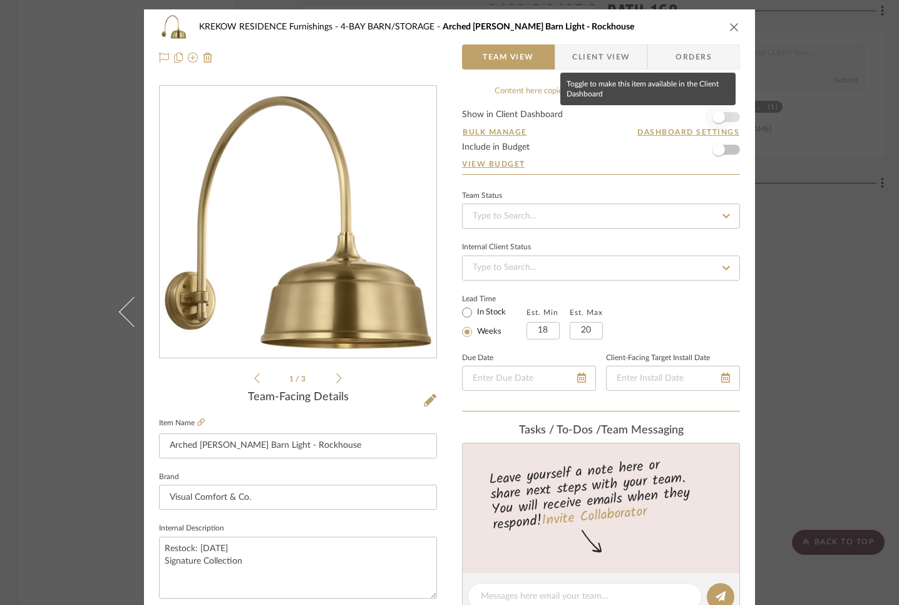
click at [717, 116] on span "button" at bounding box center [718, 117] width 13 height 13
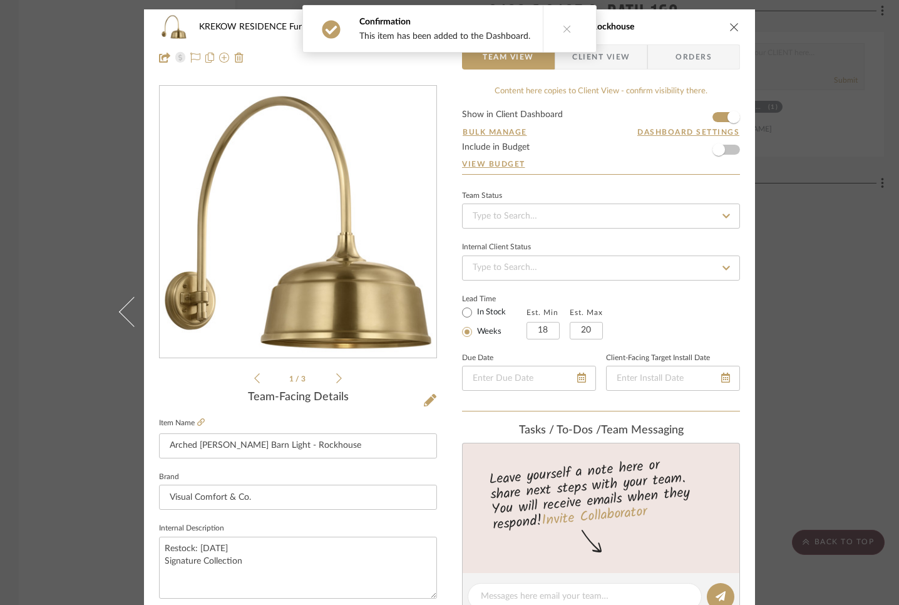
click at [733, 20] on div "KREKOW RESIDENCE Furnishings 4-BAY BARN/STORAGE Arched Mack Barn Light - Rockho…" at bounding box center [449, 26] width 581 height 25
click at [729, 29] on icon "close" at bounding box center [734, 27] width 10 height 10
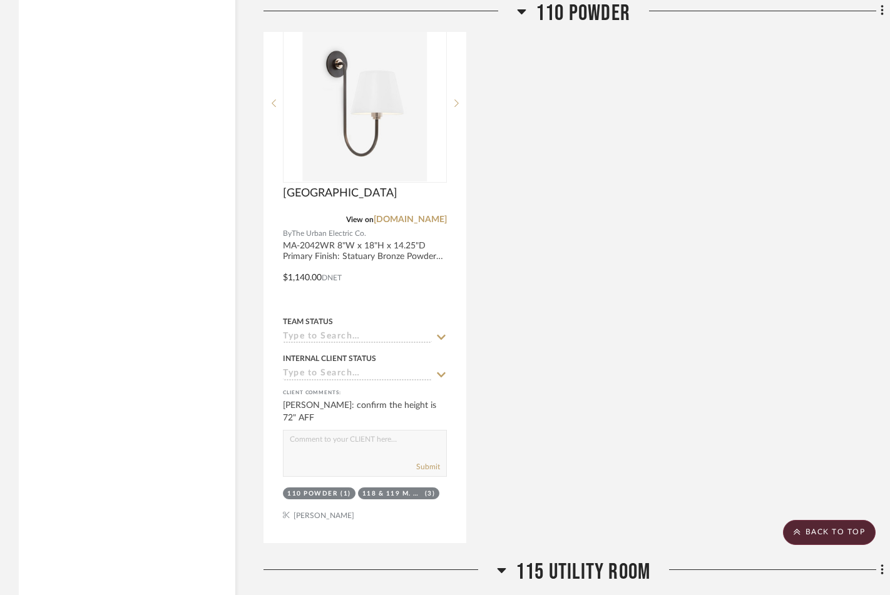
scroll to position [4562, 0]
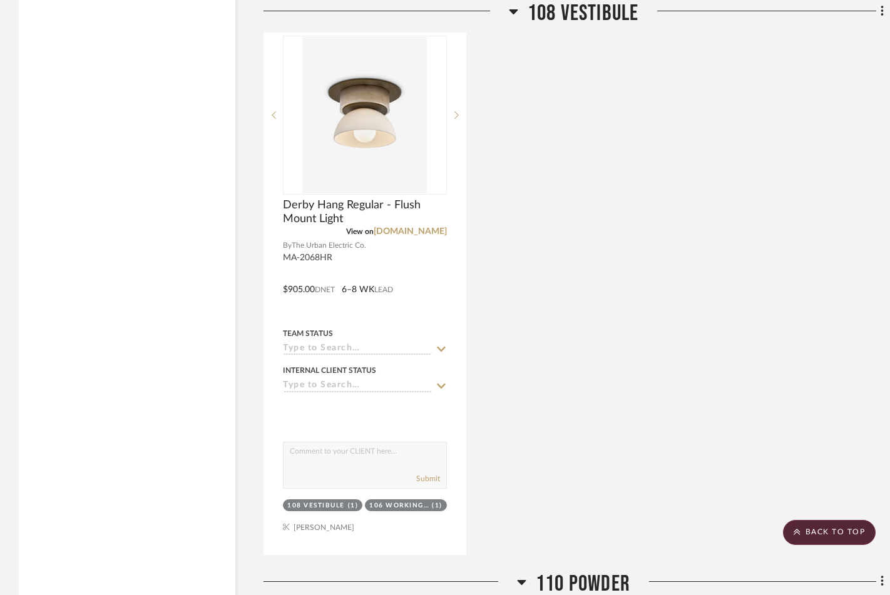
drag, startPoint x: 573, startPoint y: 223, endPoint x: 190, endPoint y: 6, distance: 440.3
